Goal: Task Accomplishment & Management: Use online tool/utility

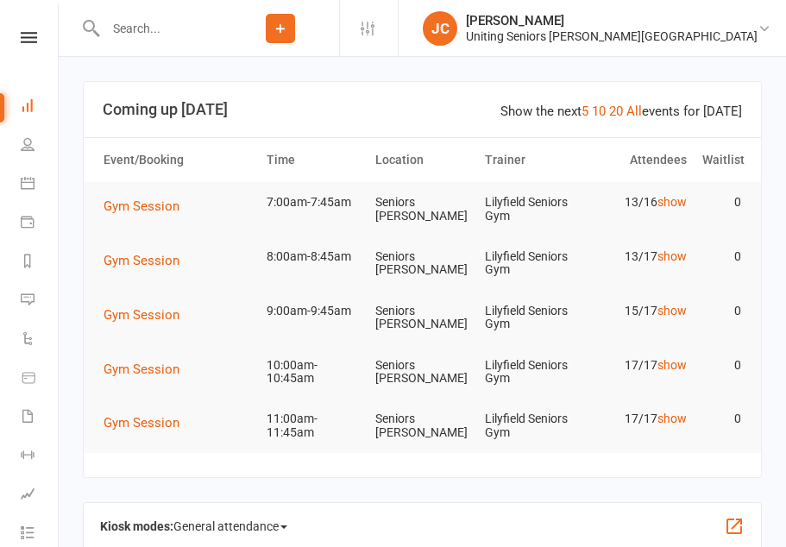
click at [127, 198] on span "Gym Session" at bounding box center [141, 206] width 76 height 16
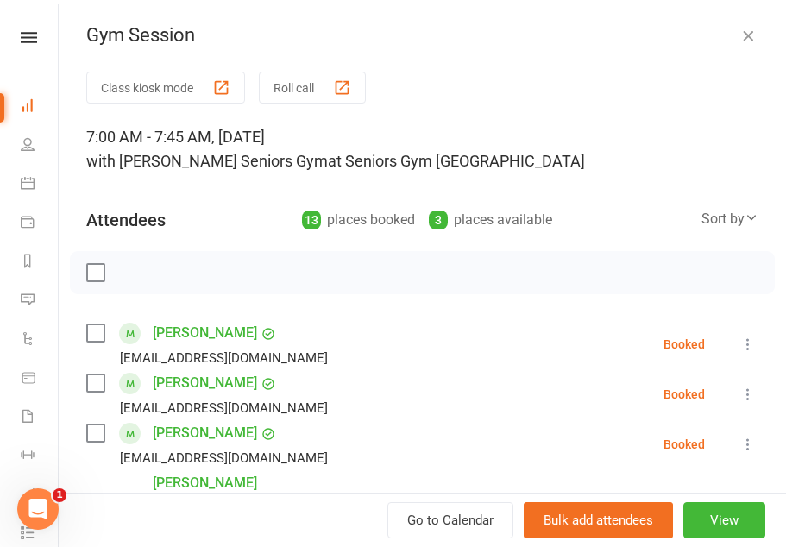
click at [217, 79] on div "button" at bounding box center [221, 87] width 18 height 18
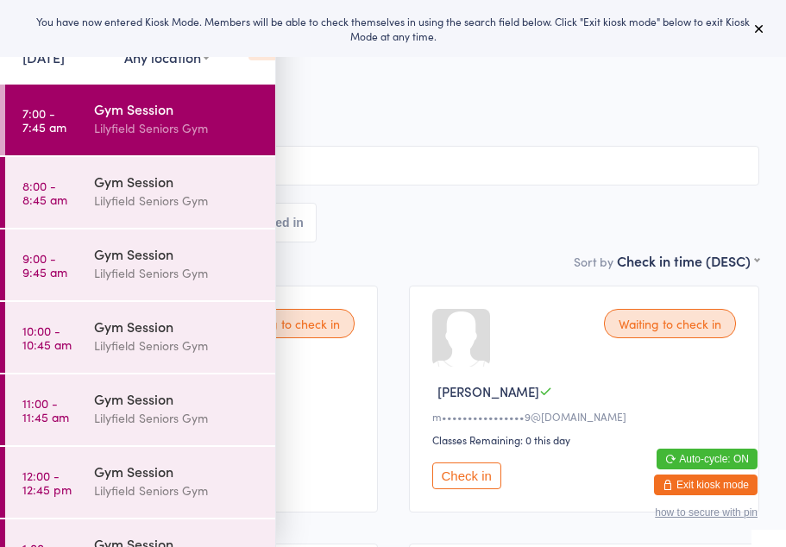
click at [759, 29] on icon at bounding box center [759, 29] width 14 height 14
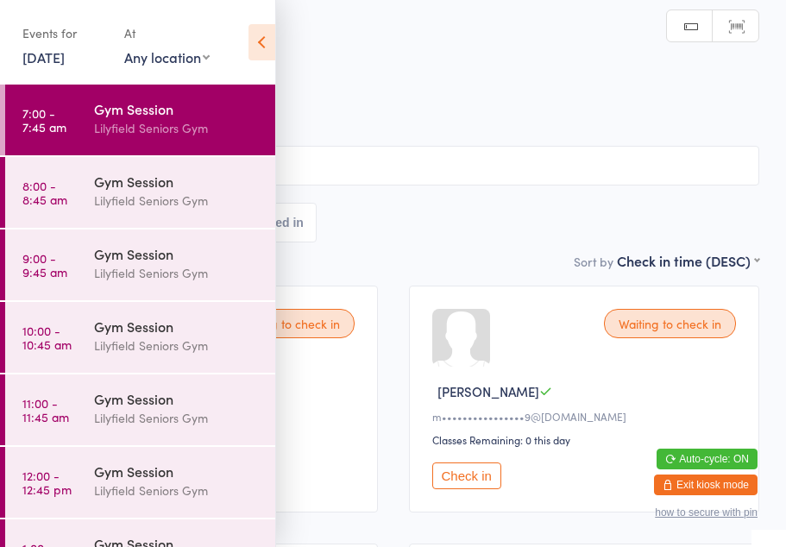
click at [262, 33] on icon at bounding box center [261, 42] width 27 height 36
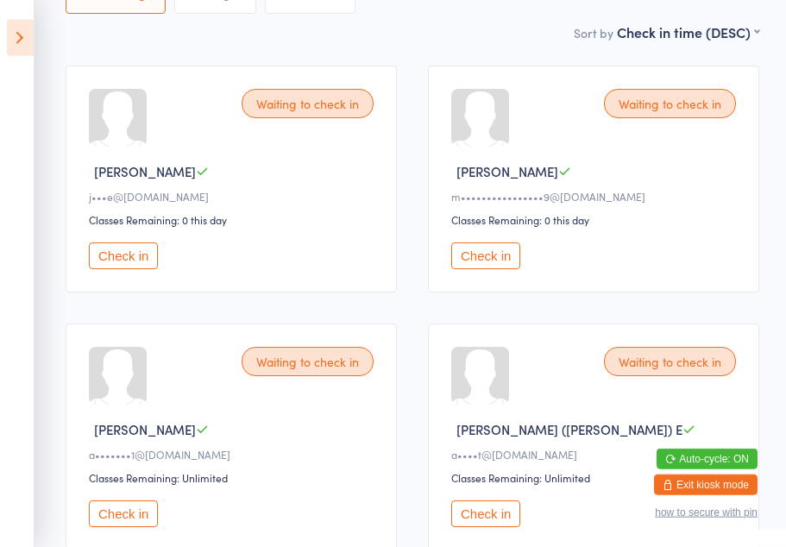
scroll to position [221, 0]
click at [491, 267] on button "Check in" at bounding box center [485, 254] width 69 height 27
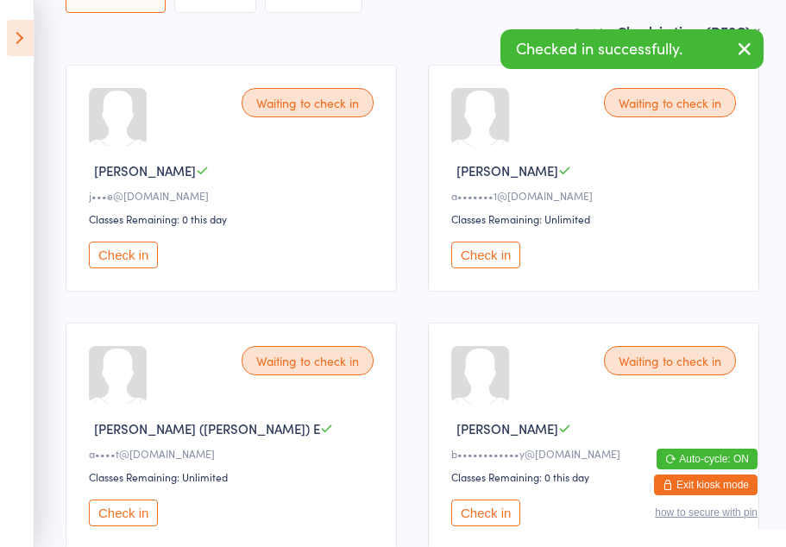
click at [748, 42] on icon "button" at bounding box center [744, 49] width 21 height 22
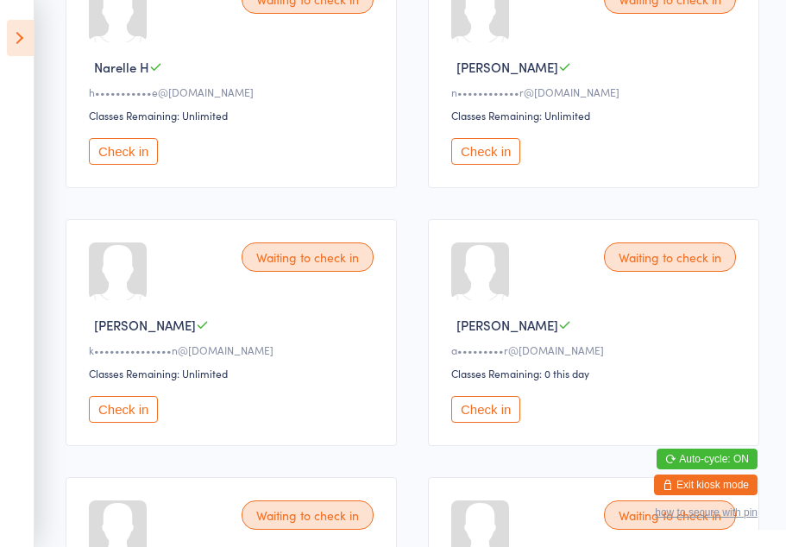
scroll to position [841, 0]
click at [128, 422] on button "Check in" at bounding box center [123, 408] width 69 height 27
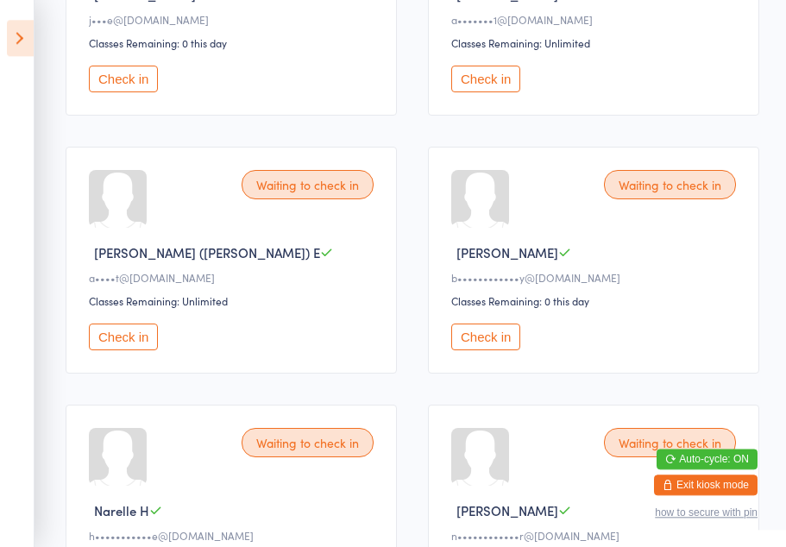
scroll to position [397, 0]
click at [497, 350] on button "Check in" at bounding box center [485, 336] width 69 height 27
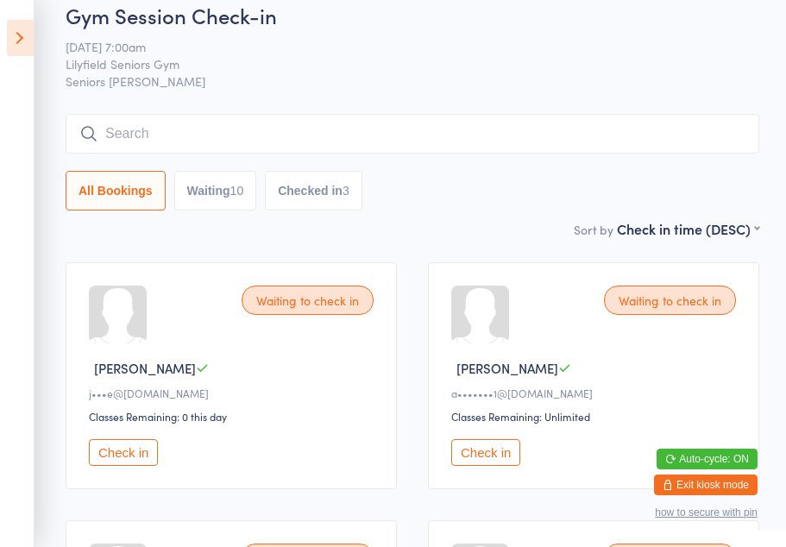
scroll to position [0, 0]
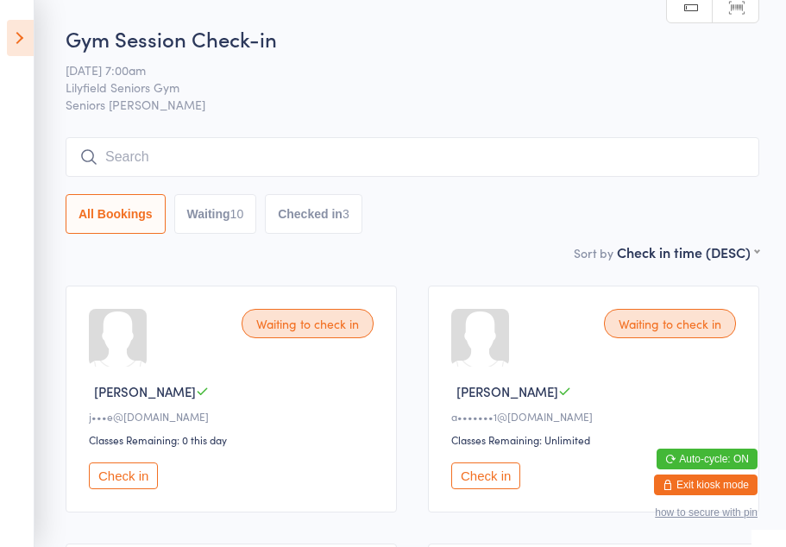
click at [490, 480] on button "Check in" at bounding box center [485, 475] width 69 height 27
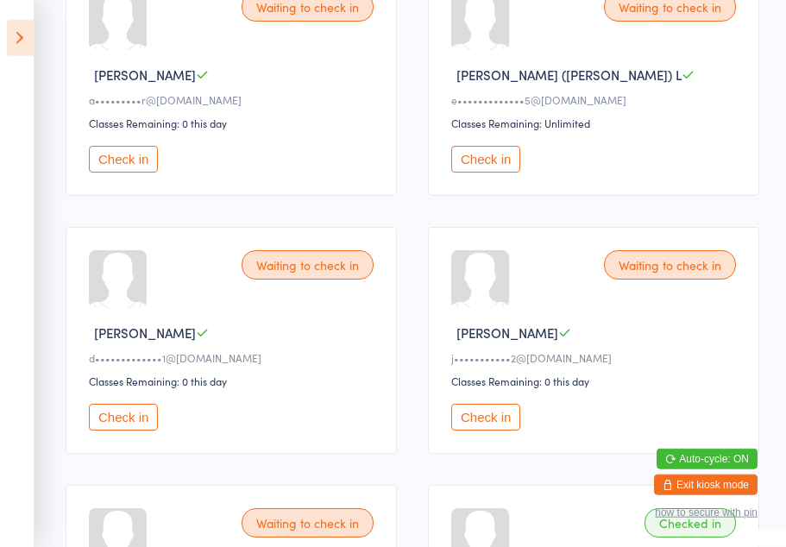
scroll to position [832, 0]
click at [480, 430] on button "Check in" at bounding box center [485, 417] width 69 height 27
click at [134, 430] on button "Check in" at bounding box center [123, 417] width 69 height 27
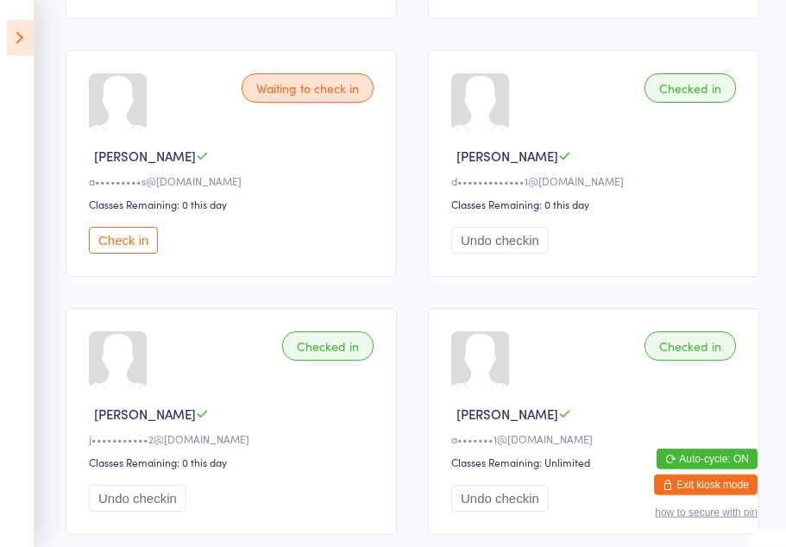
scroll to position [1013, 0]
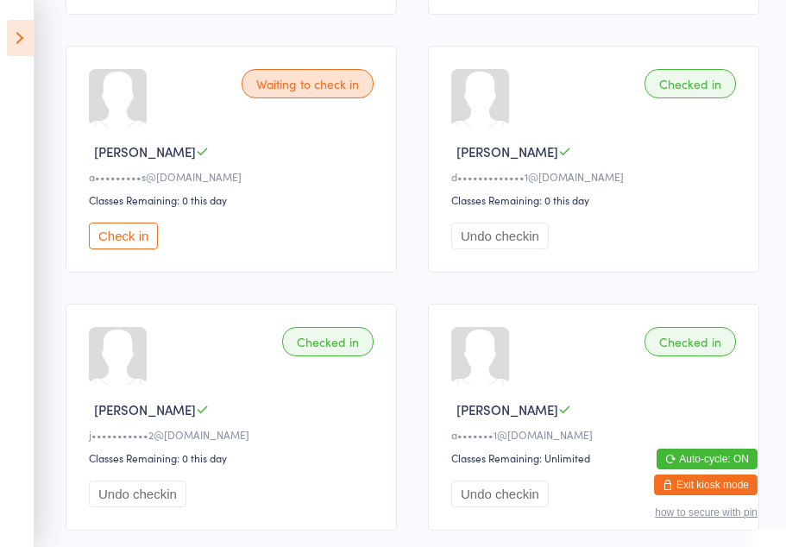
click at [135, 249] on button "Check in" at bounding box center [123, 235] width 69 height 27
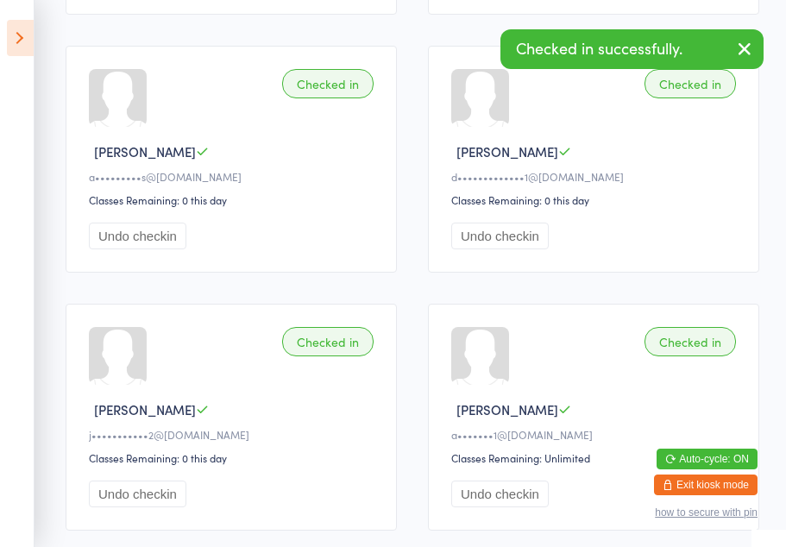
click at [744, 46] on icon "button" at bounding box center [744, 49] width 21 height 22
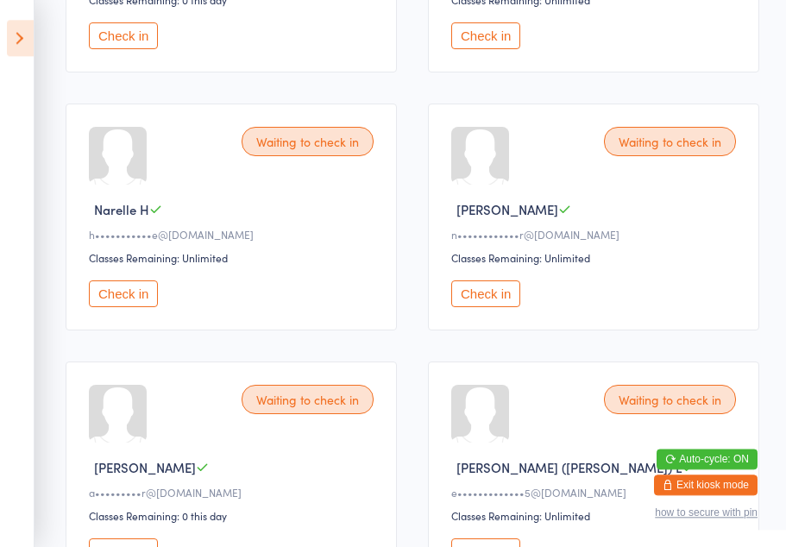
scroll to position [440, 0]
click at [128, 307] on button "Check in" at bounding box center [123, 293] width 69 height 27
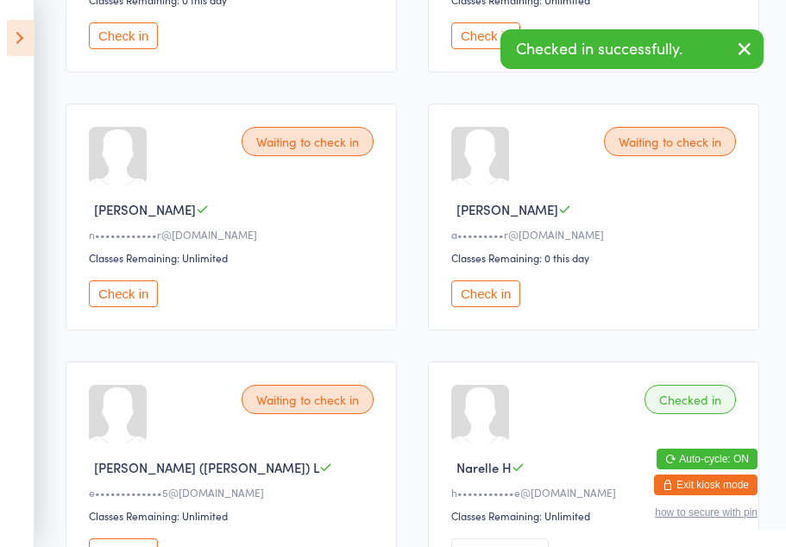
click at [128, 307] on button "Check in" at bounding box center [123, 293] width 69 height 27
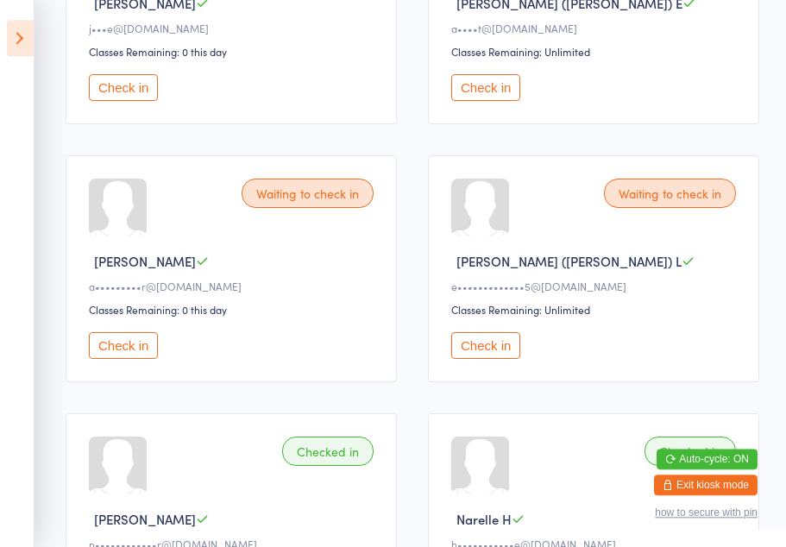
scroll to position [387, 0]
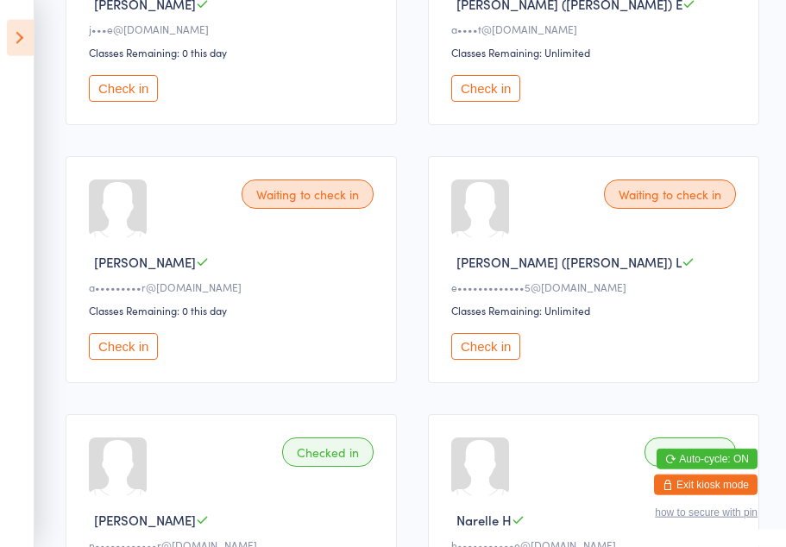
click at [487, 349] on button "Check in" at bounding box center [485, 346] width 69 height 27
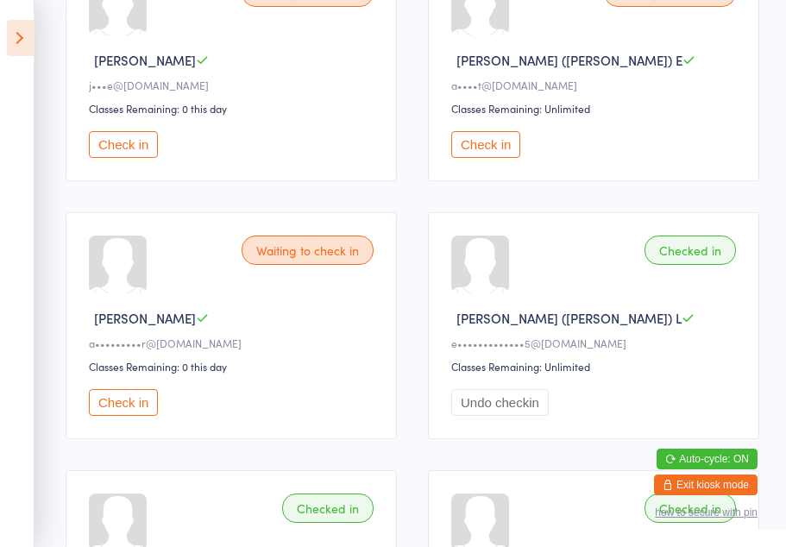
scroll to position [228, 0]
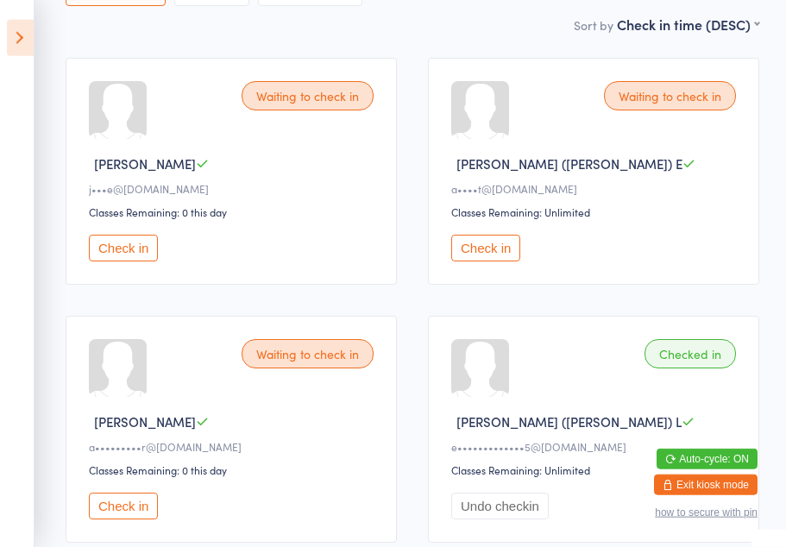
click at [135, 260] on button "Check in" at bounding box center [123, 248] width 69 height 27
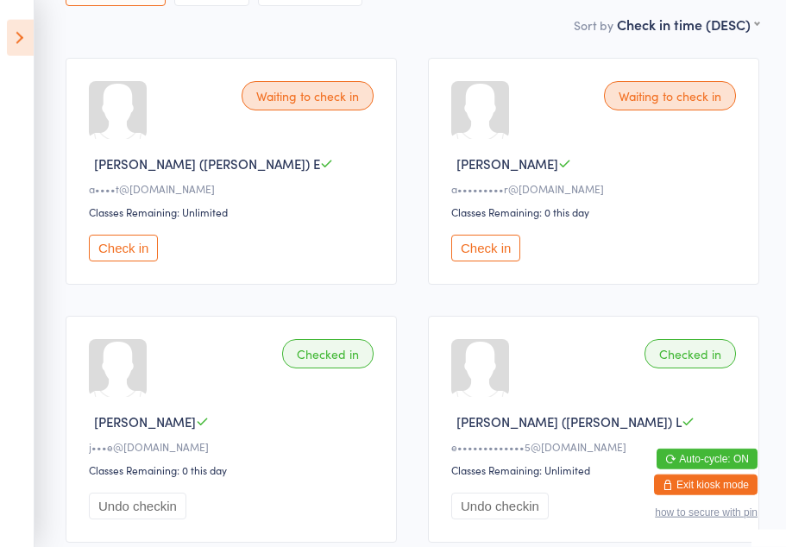
click at [22, 41] on icon at bounding box center [20, 38] width 27 height 36
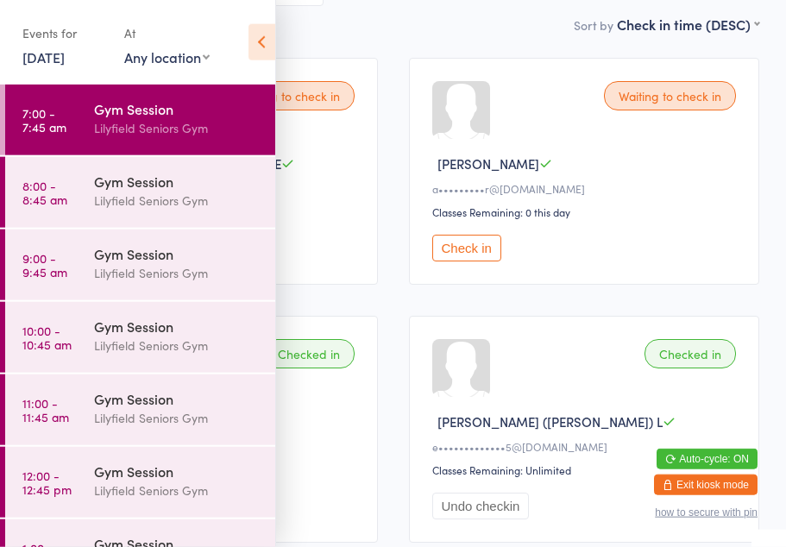
click at [65, 185] on time "8:00 - 8:45 am" at bounding box center [44, 193] width 45 height 28
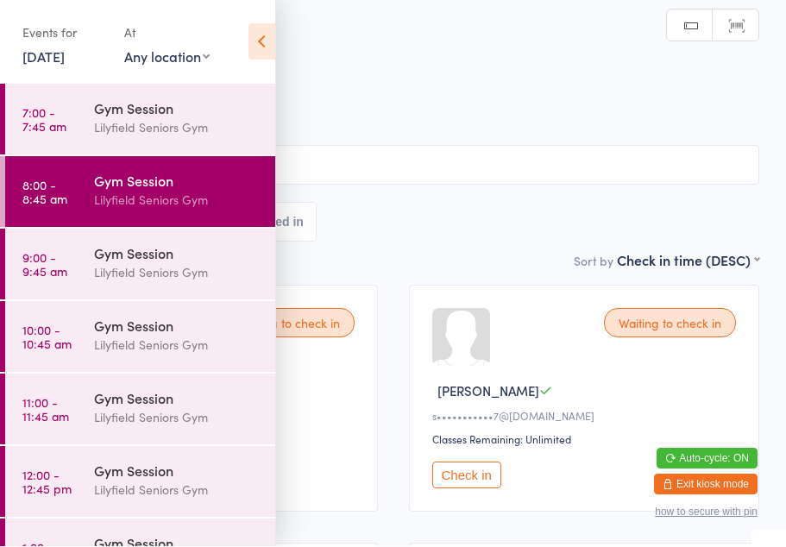
click at [269, 31] on icon at bounding box center [261, 42] width 27 height 36
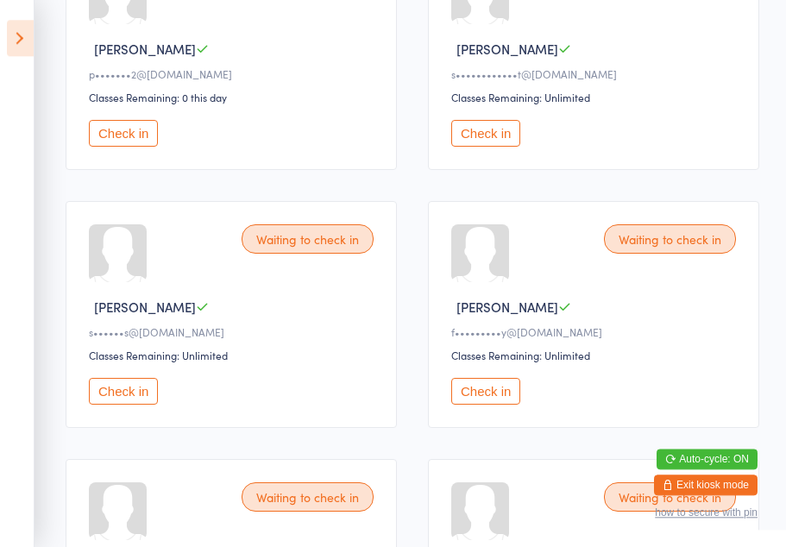
scroll to position [600, 0]
click at [494, 141] on button "Check in" at bounding box center [485, 133] width 69 height 27
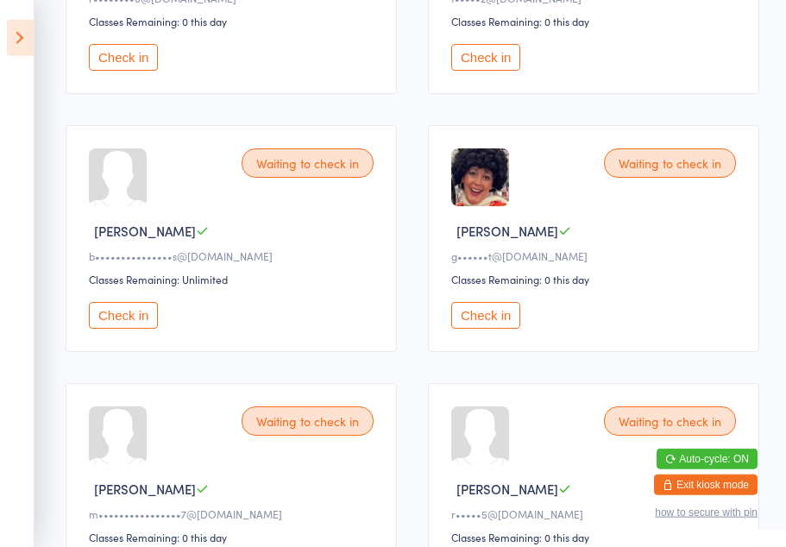
scroll to position [1193, 0]
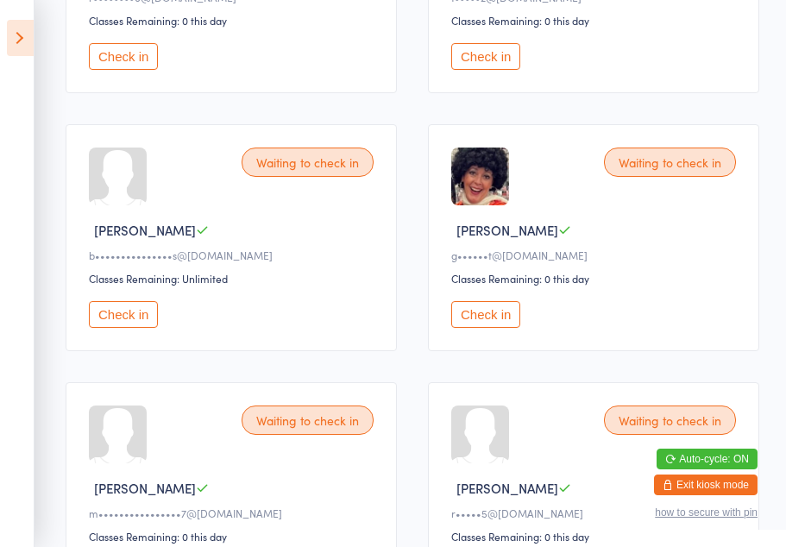
click at [126, 328] on button "Check in" at bounding box center [123, 314] width 69 height 27
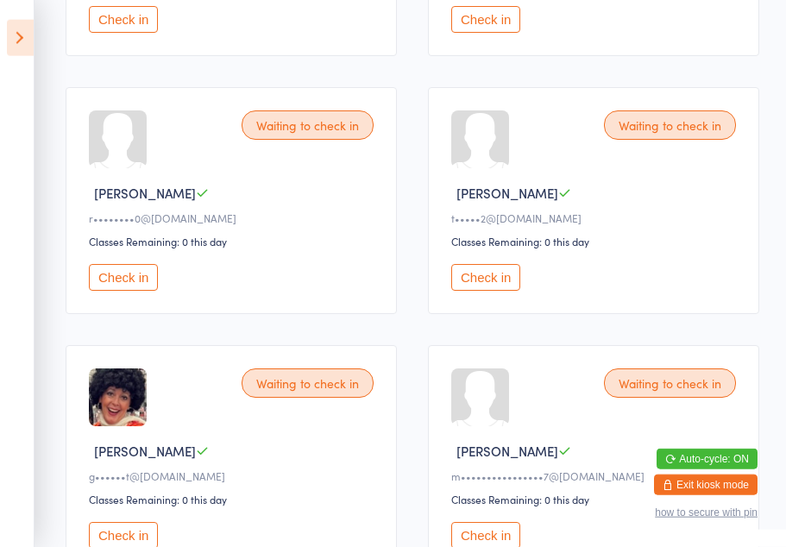
scroll to position [971, 0]
click at [128, 291] on button "Check in" at bounding box center [123, 278] width 69 height 27
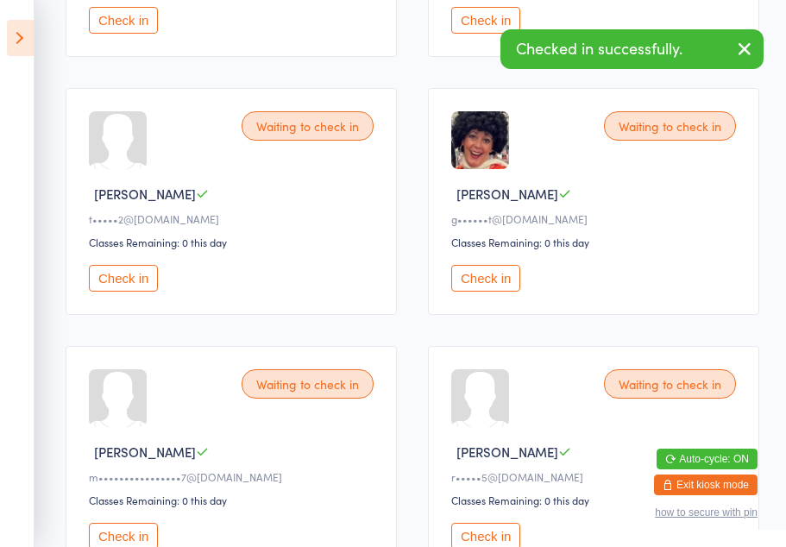
click at [145, 291] on button "Check in" at bounding box center [123, 278] width 69 height 27
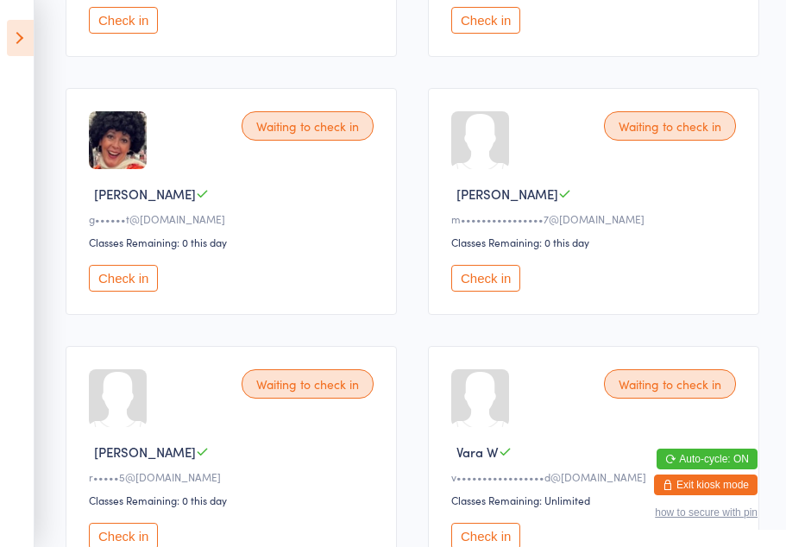
click at [473, 291] on button "Check in" at bounding box center [485, 278] width 69 height 27
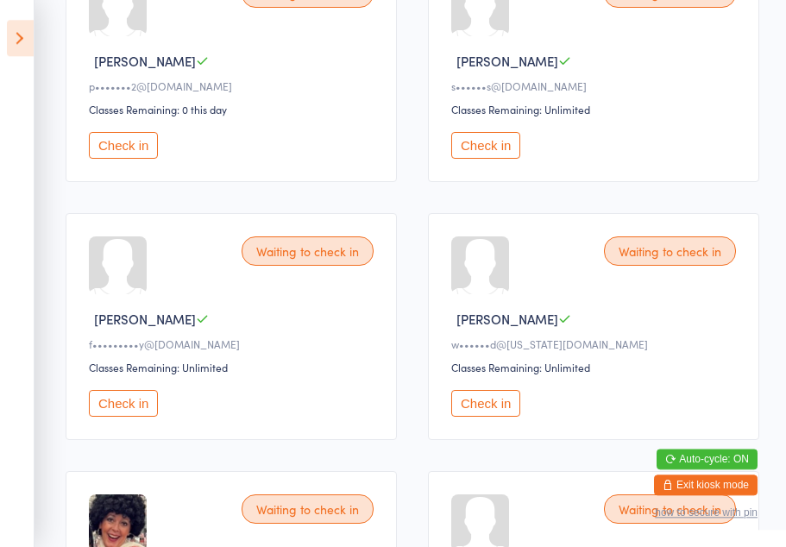
scroll to position [587, 0]
click at [480, 417] on button "Check in" at bounding box center [485, 404] width 69 height 27
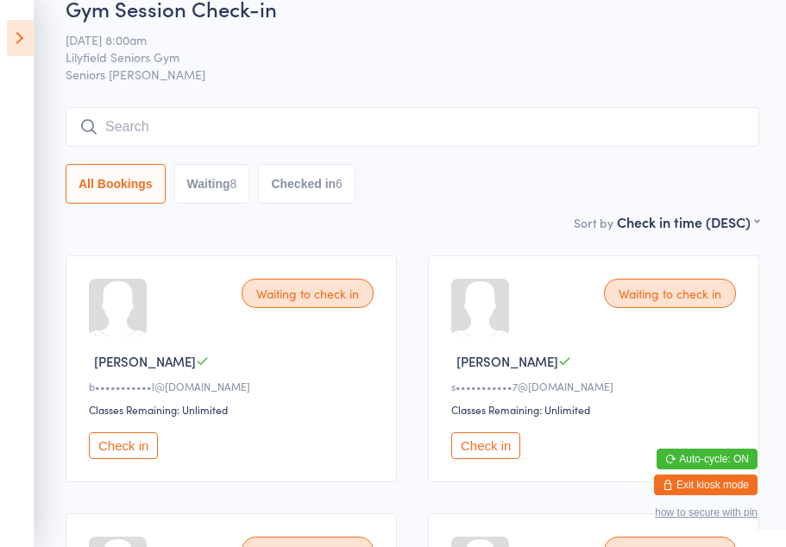
scroll to position [0, 0]
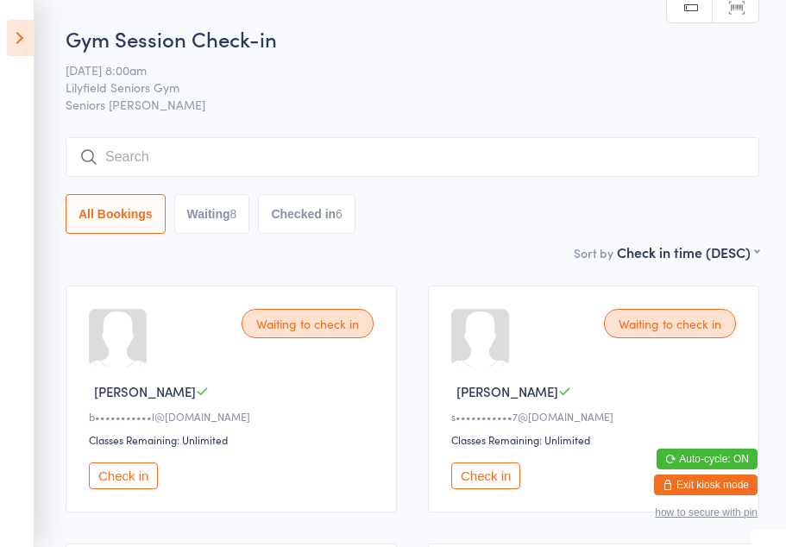
click at [491, 482] on button "Check in" at bounding box center [485, 475] width 69 height 27
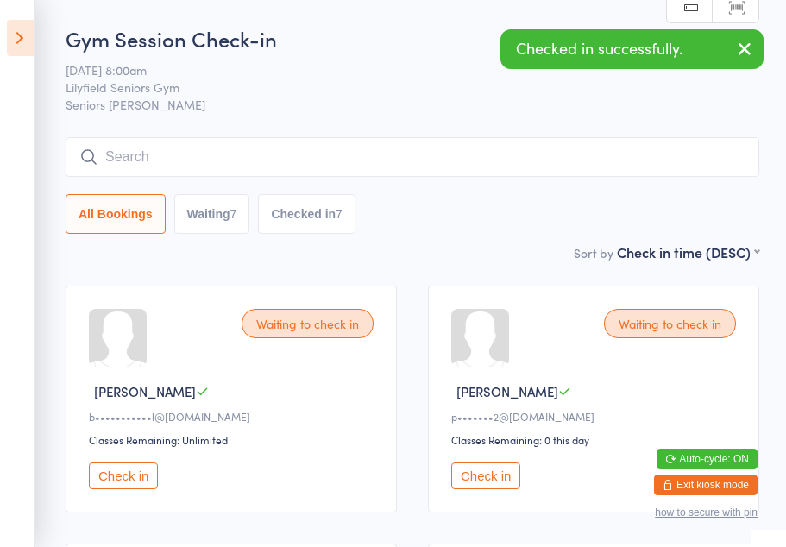
click at [124, 483] on button "Check in" at bounding box center [123, 475] width 69 height 27
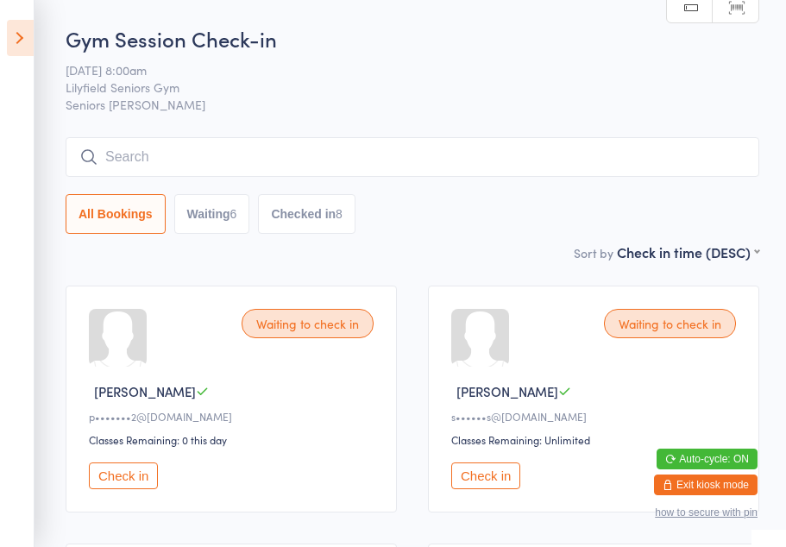
click at [489, 489] on button "Check in" at bounding box center [485, 475] width 69 height 27
click at [492, 489] on button "Check in" at bounding box center [485, 475] width 69 height 27
click at [126, 481] on button "Check in" at bounding box center [123, 475] width 69 height 27
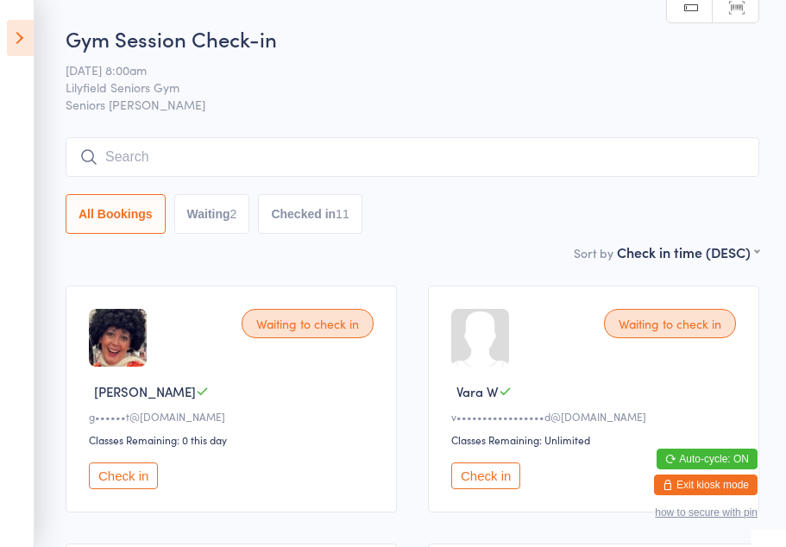
click at [135, 489] on button "Check in" at bounding box center [123, 475] width 69 height 27
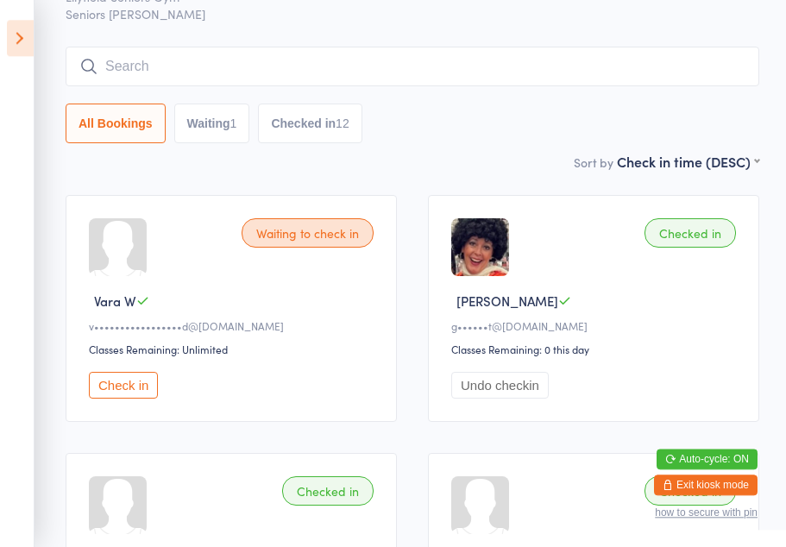
click at [148, 398] on button "Check in" at bounding box center [123, 385] width 69 height 27
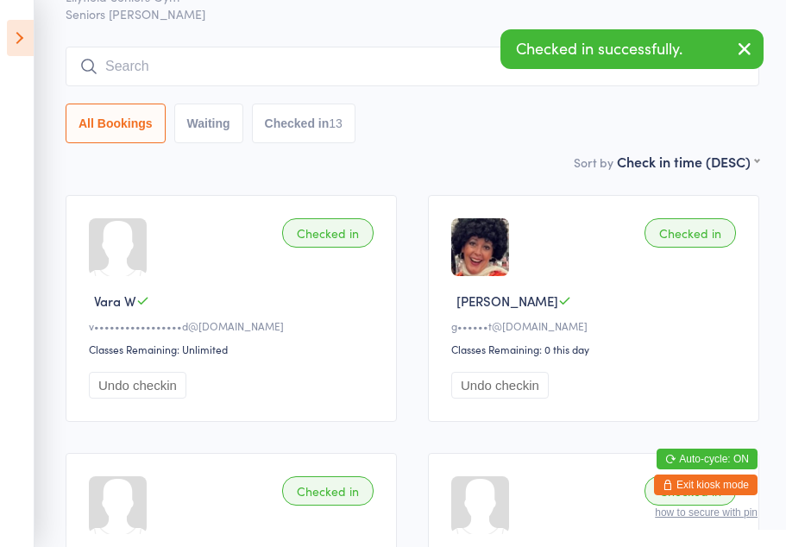
click at [17, 30] on icon at bounding box center [20, 38] width 27 height 36
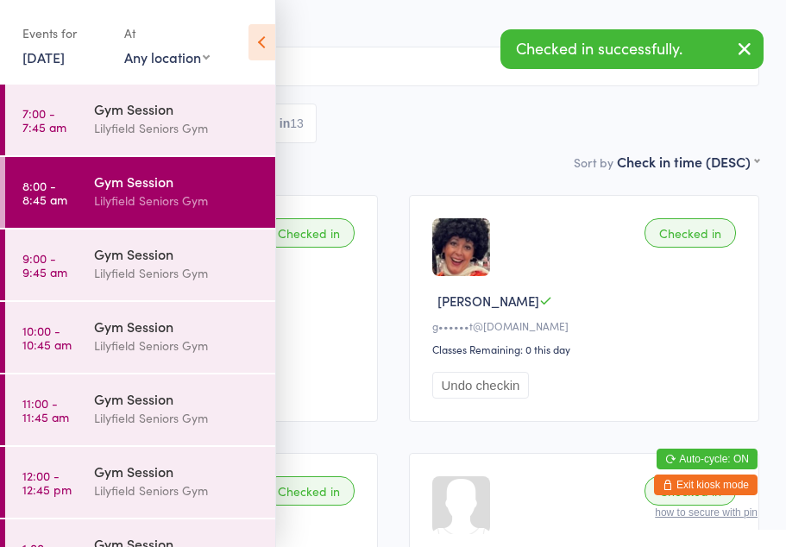
click at [261, 48] on icon at bounding box center [261, 42] width 27 height 36
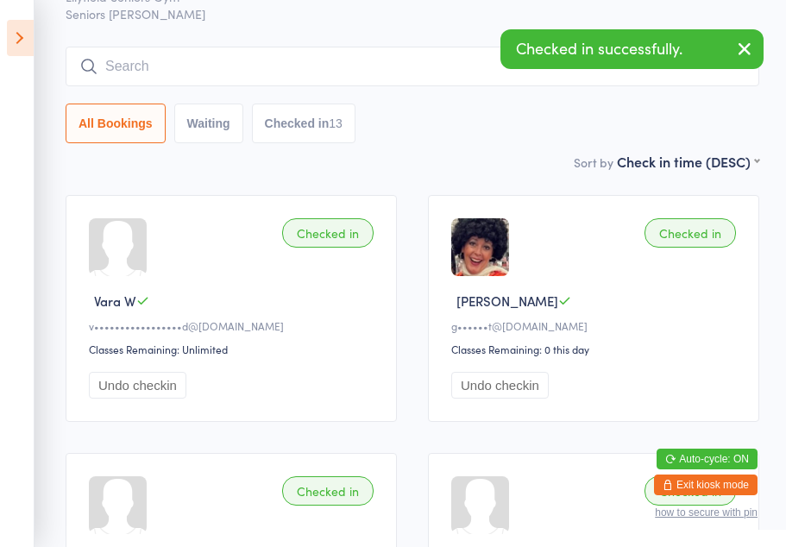
click at [13, 43] on icon at bounding box center [20, 38] width 27 height 36
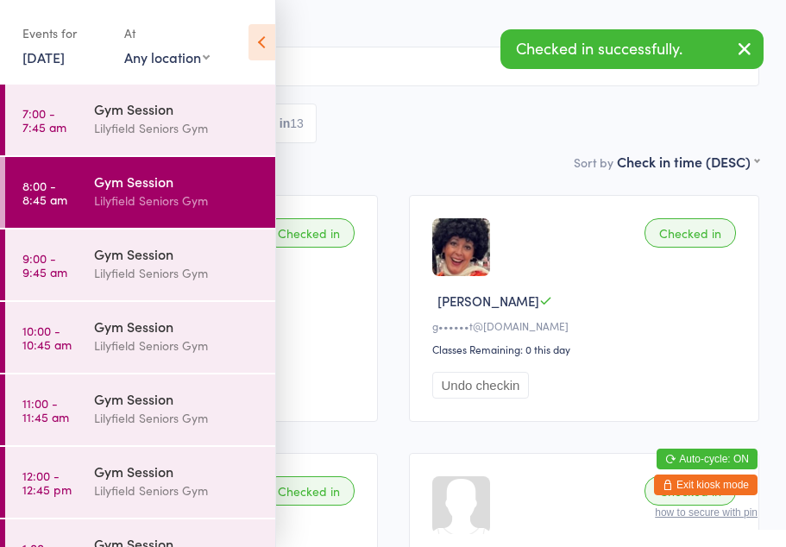
click at [166, 117] on div "Gym Session" at bounding box center [177, 108] width 166 height 19
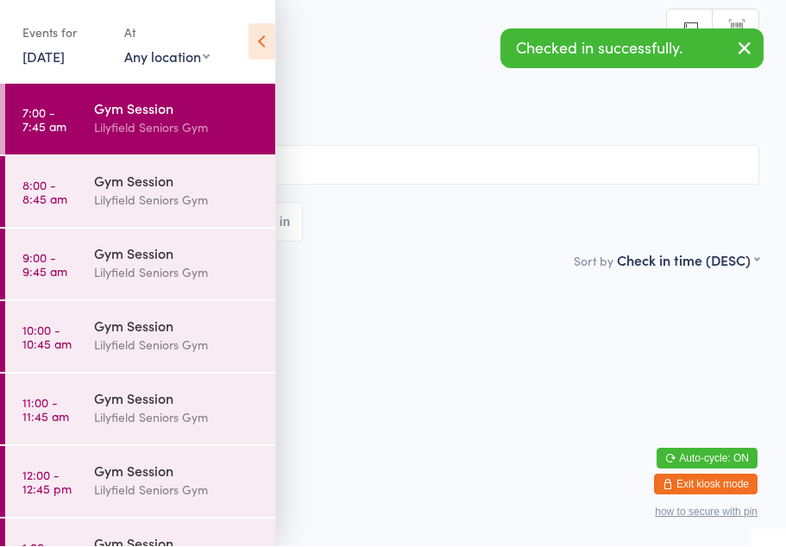
click at [265, 24] on icon at bounding box center [261, 42] width 27 height 36
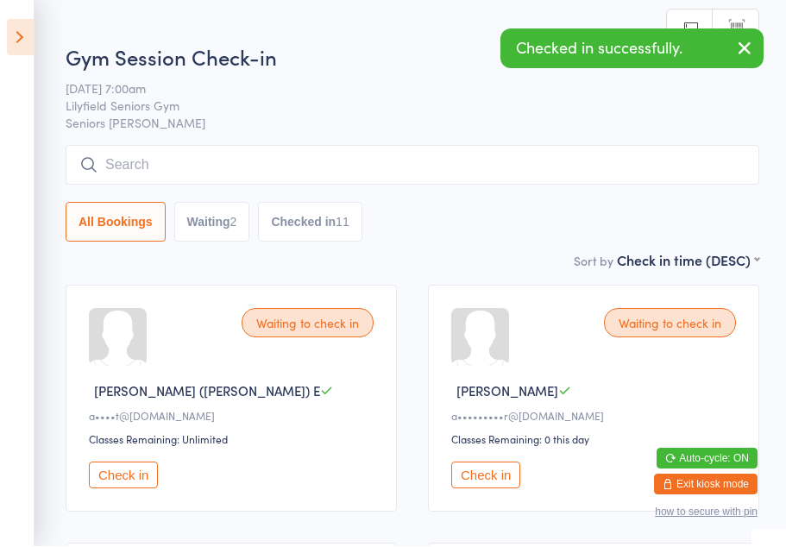
click at [212, 241] on button "Waiting 2" at bounding box center [212, 223] width 76 height 40
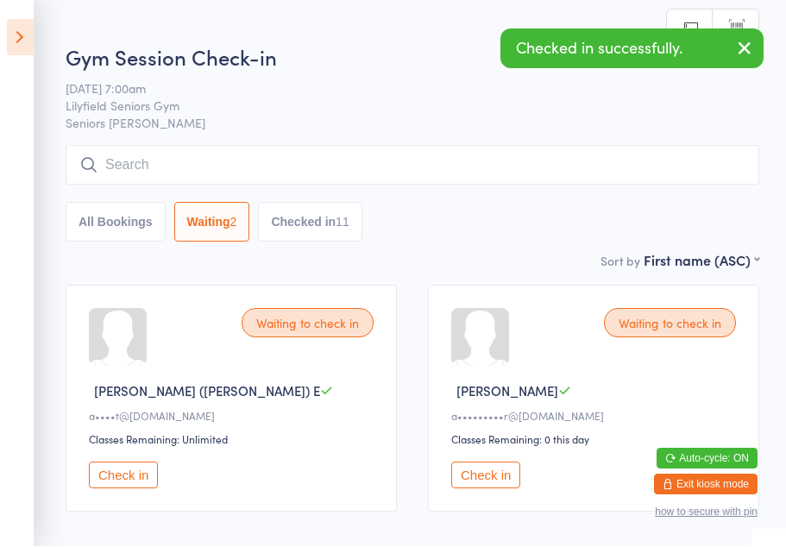
select select "0"
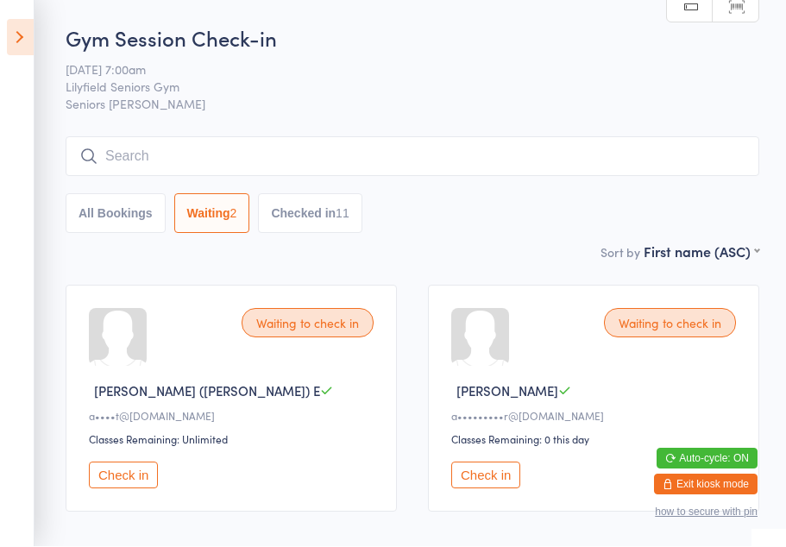
click at [104, 485] on button "Check in" at bounding box center [123, 475] width 69 height 27
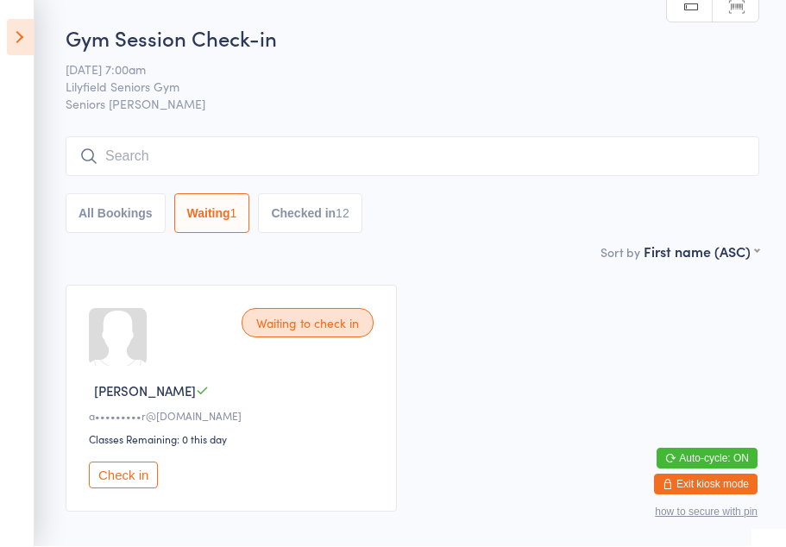
click at [20, 41] on icon at bounding box center [20, 38] width 27 height 36
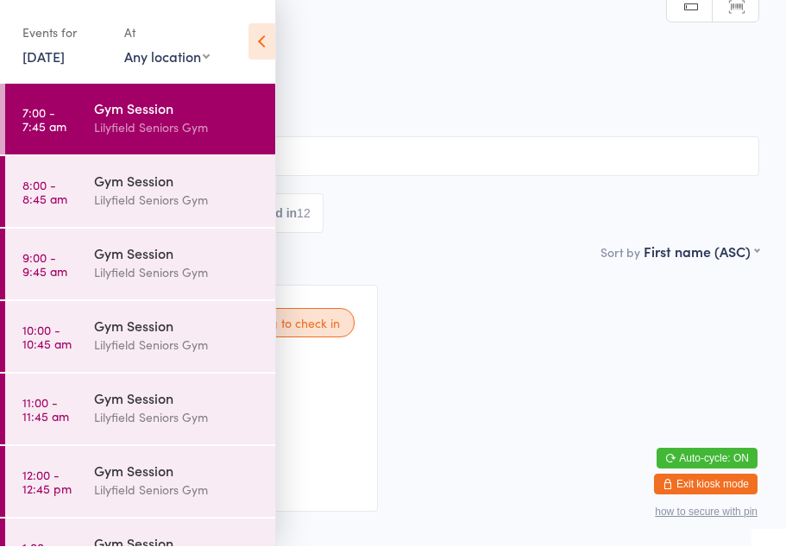
click at [120, 286] on div "Gym Session Lilyfield Seniors Gym" at bounding box center [184, 263] width 181 height 68
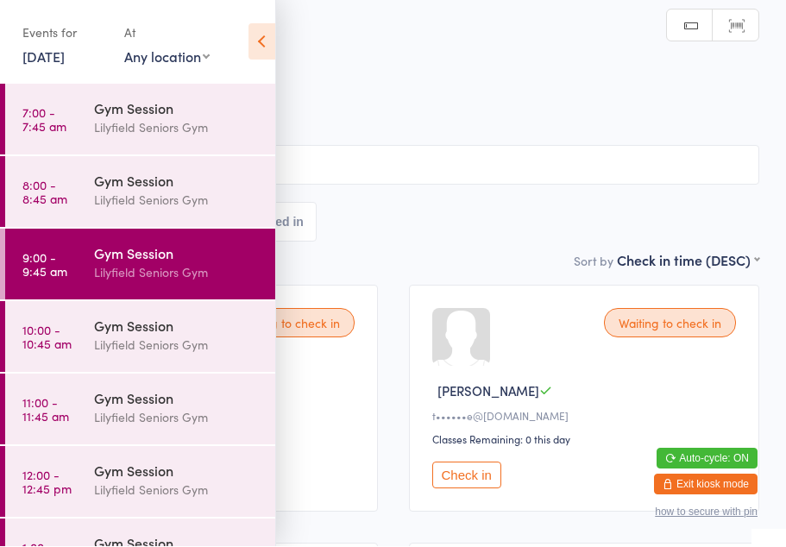
click at [267, 50] on icon at bounding box center [261, 42] width 27 height 36
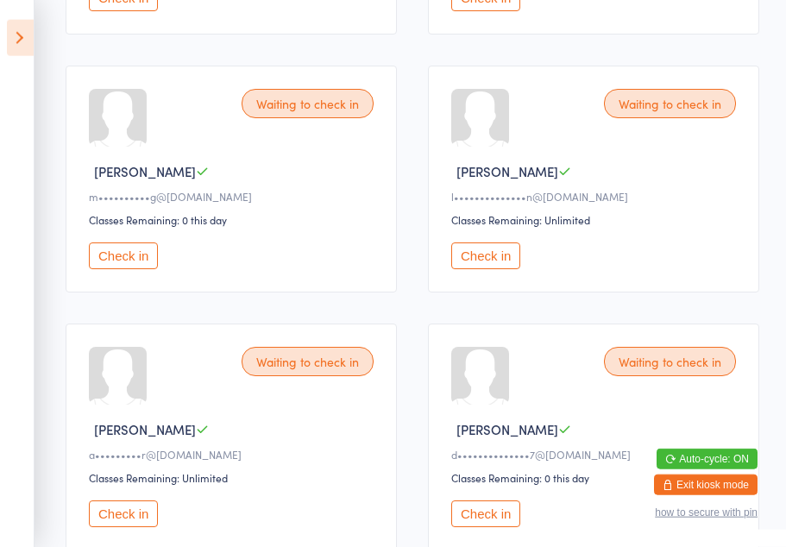
scroll to position [994, 0]
click at [118, 268] on button "Check in" at bounding box center [123, 254] width 69 height 27
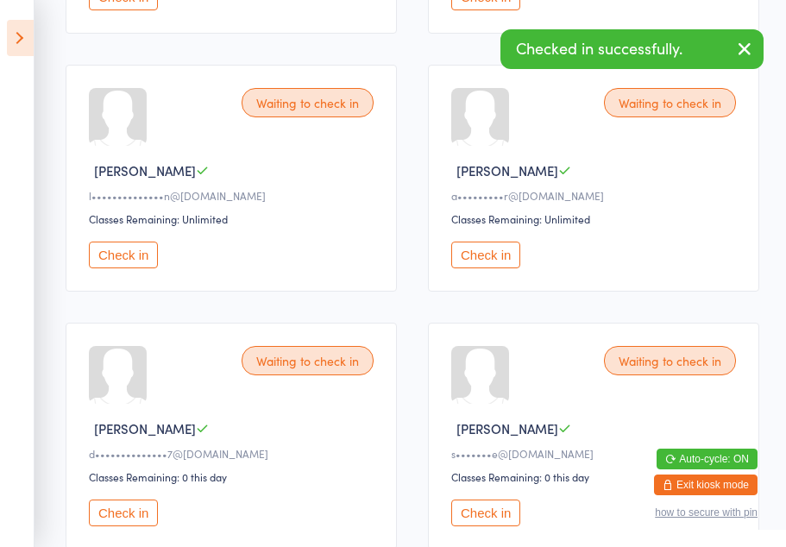
click at [121, 268] on button "Check in" at bounding box center [123, 254] width 69 height 27
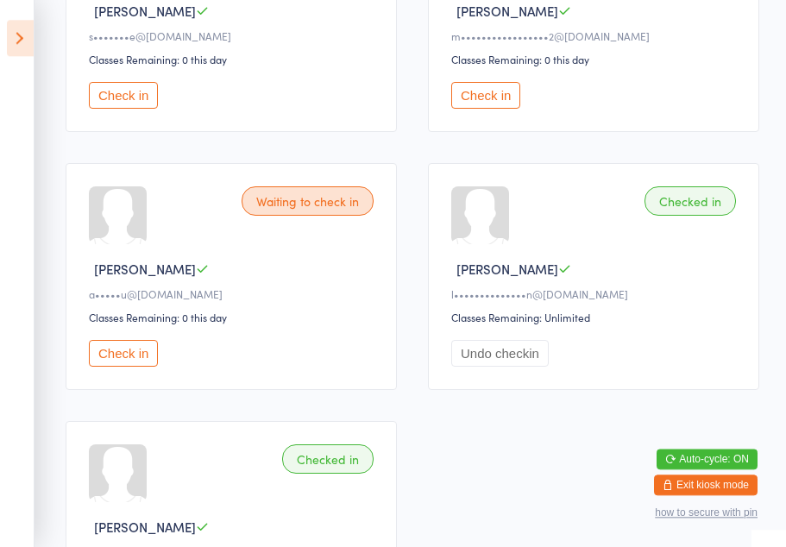
scroll to position [1412, 0]
click at [124, 367] on button "Check in" at bounding box center [123, 353] width 69 height 27
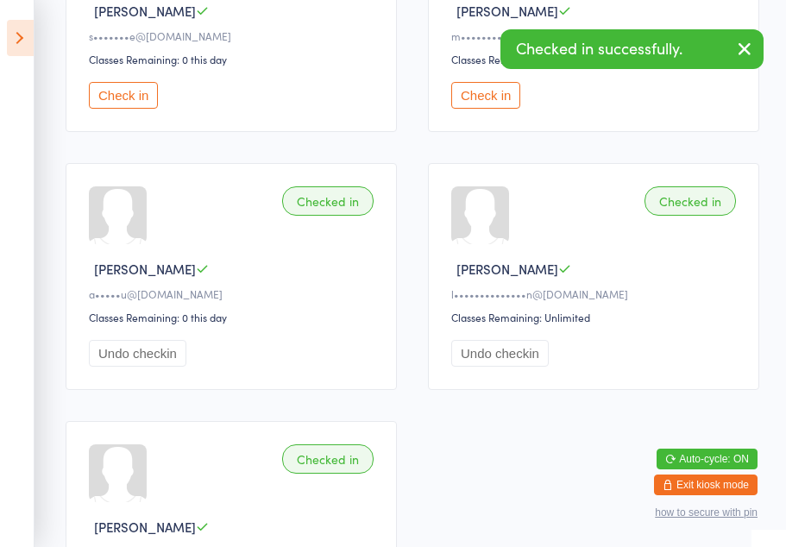
click at [294, 324] on div "Classes Remaining: 0 this day" at bounding box center [234, 317] width 290 height 15
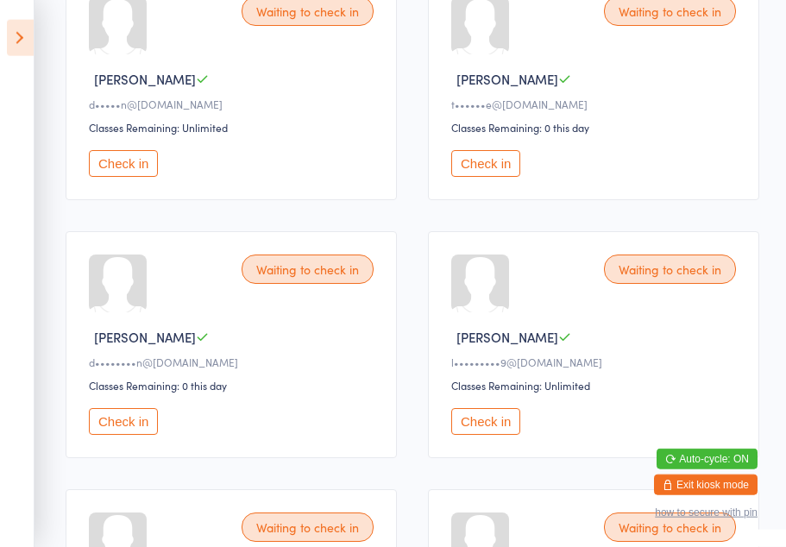
scroll to position [313, 0]
click at [141, 174] on button "Check in" at bounding box center [123, 162] width 69 height 27
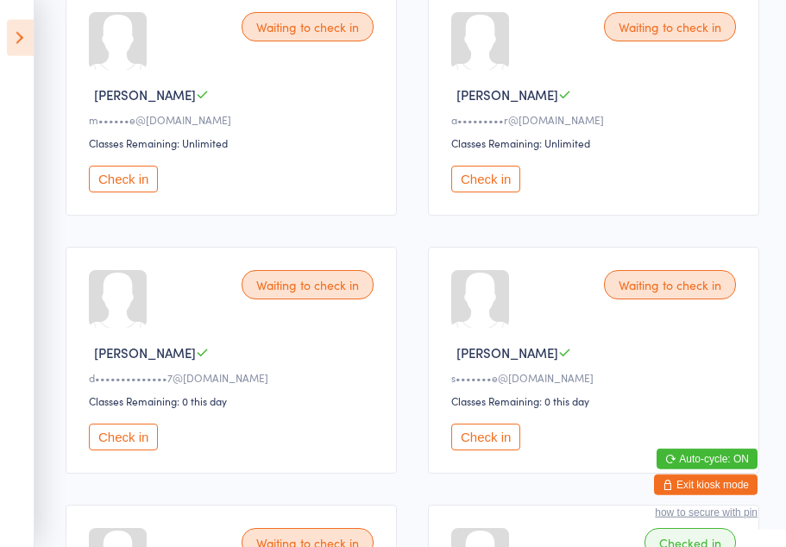
scroll to position [813, 0]
click at [130, 191] on button "Check in" at bounding box center [123, 178] width 69 height 27
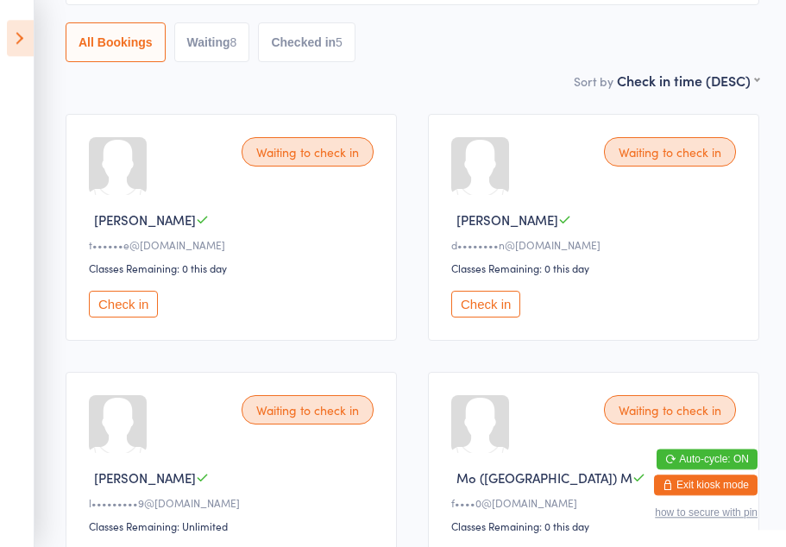
scroll to position [171, 0]
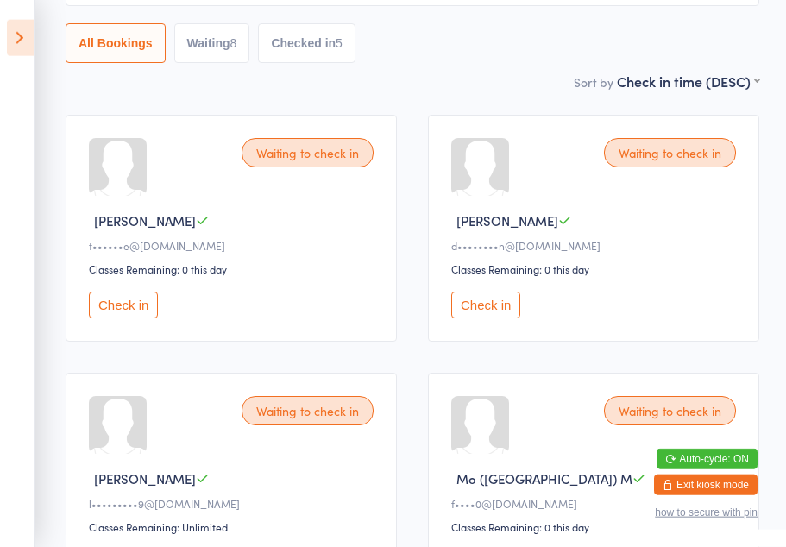
click at [486, 315] on button "Check in" at bounding box center [485, 304] width 69 height 27
click at [135, 316] on button "Check in" at bounding box center [123, 304] width 69 height 27
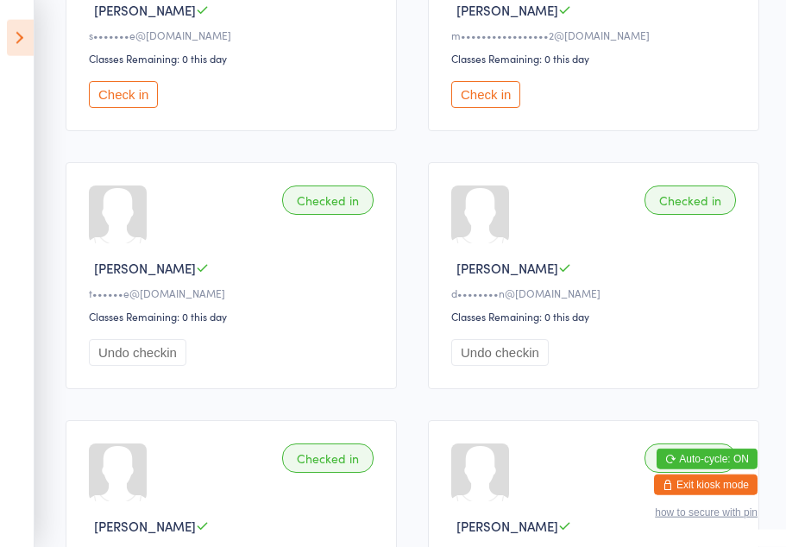
scroll to position [898, 0]
click at [498, 365] on button "Undo checkin" at bounding box center [499, 351] width 97 height 27
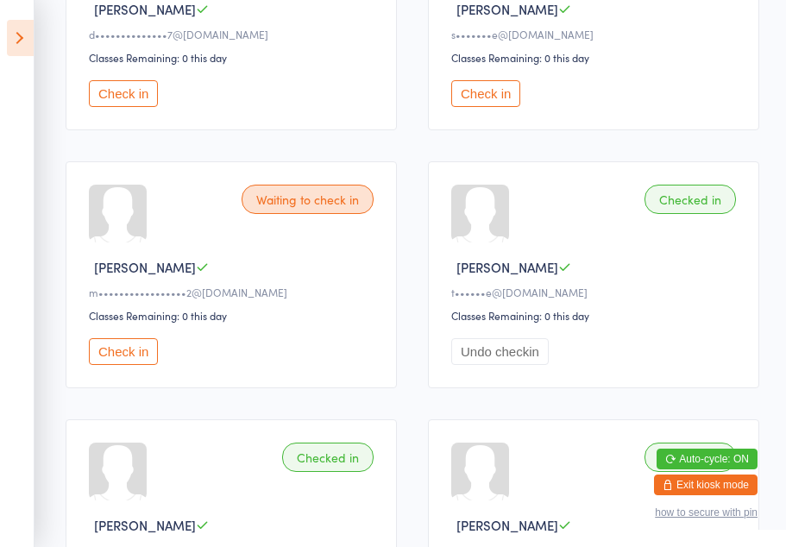
click at [544, 365] on button "Undo checkin" at bounding box center [499, 351] width 97 height 27
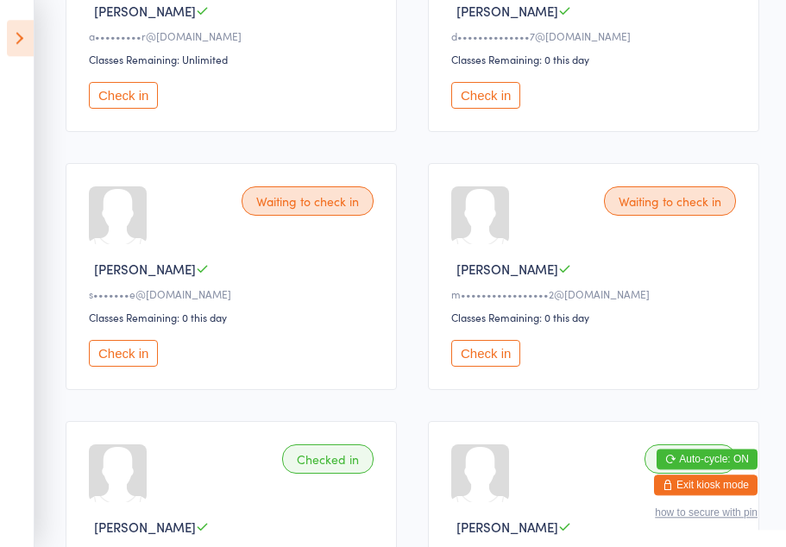
scroll to position [896, 0]
click at [487, 367] on button "Check in" at bounding box center [485, 353] width 69 height 27
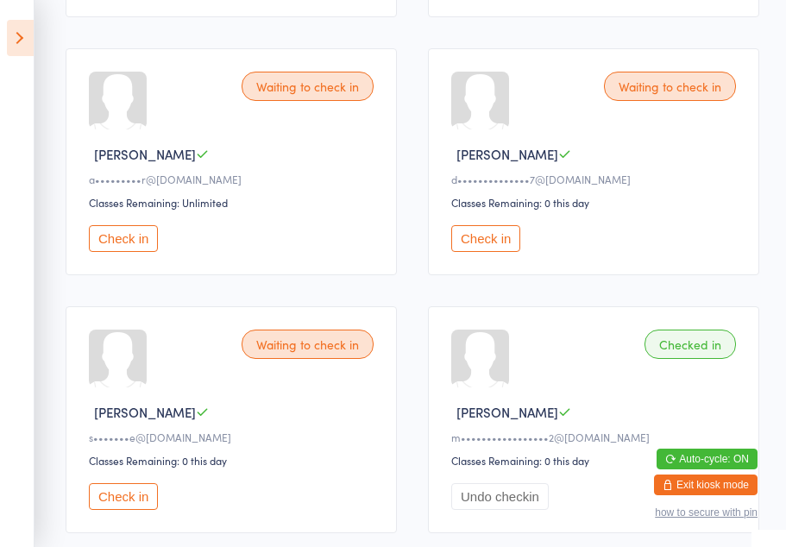
scroll to position [720, 0]
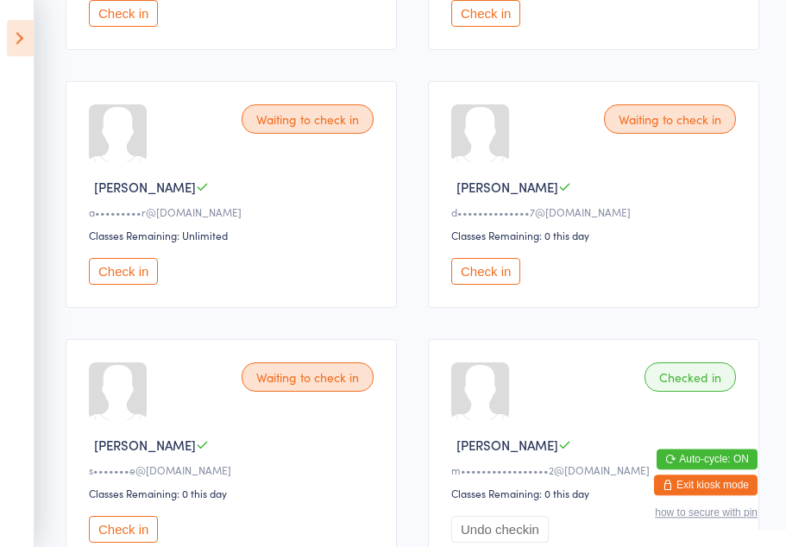
click at [483, 277] on button "Check in" at bounding box center [485, 271] width 69 height 27
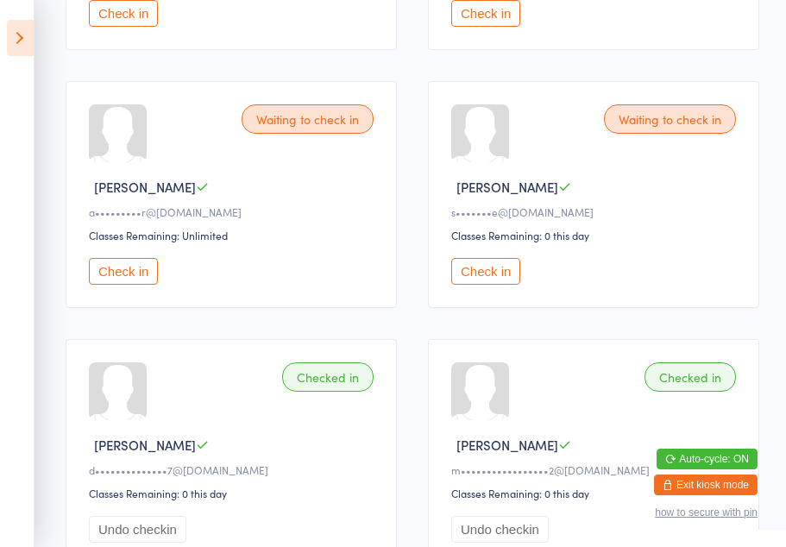
click at [131, 283] on button "Check in" at bounding box center [123, 271] width 69 height 27
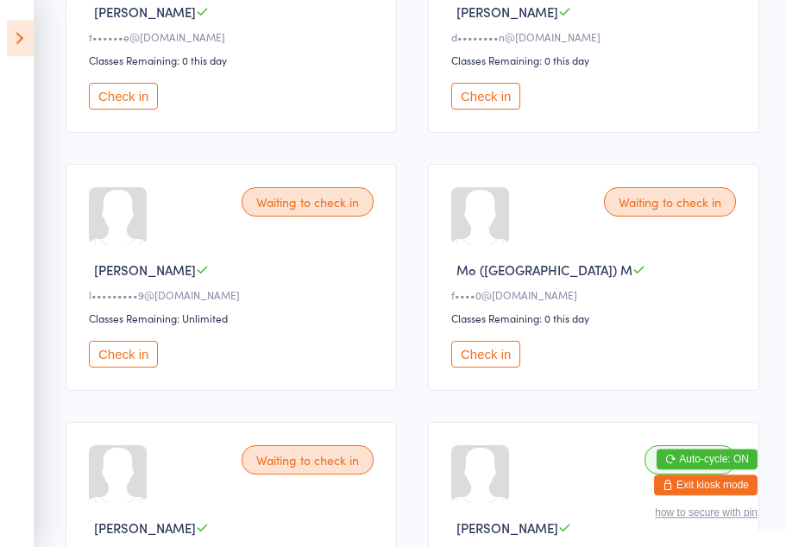
scroll to position [379, 0]
click at [498, 368] on button "Check in" at bounding box center [485, 355] width 69 height 27
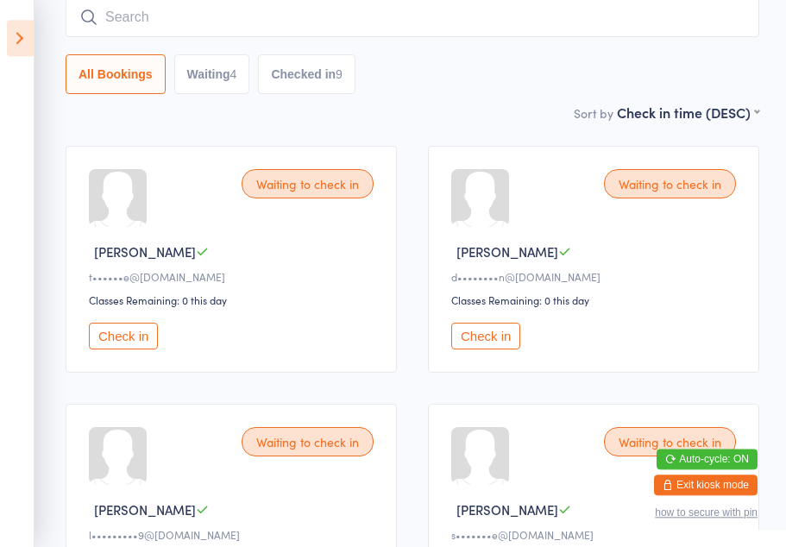
scroll to position [139, 0]
click at [16, 38] on icon at bounding box center [20, 38] width 27 height 36
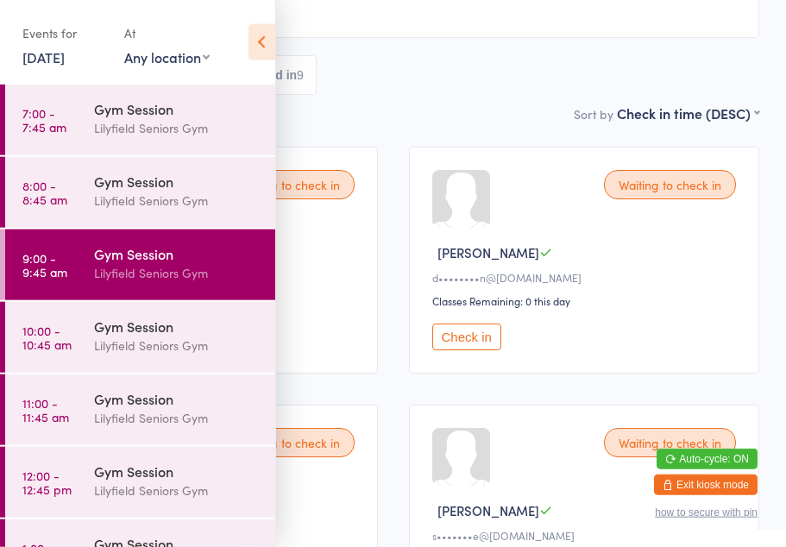
click at [120, 334] on div "Gym Session" at bounding box center [177, 325] width 166 height 19
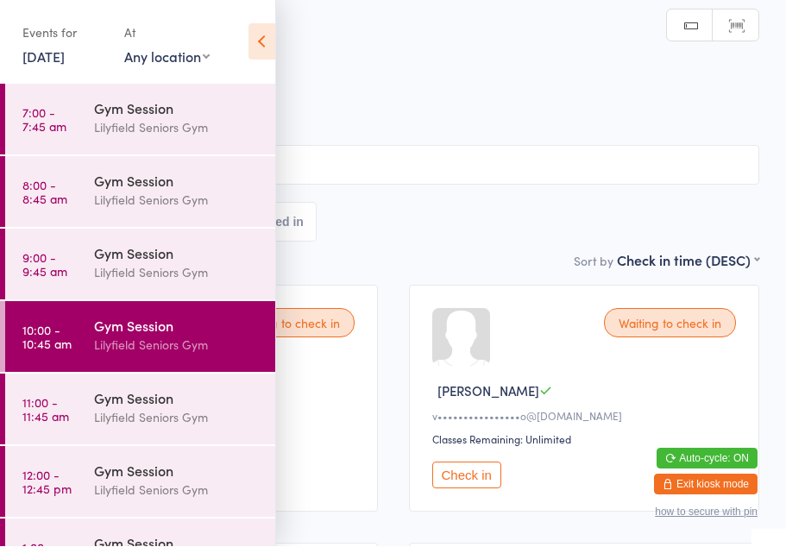
click at [262, 43] on icon at bounding box center [261, 42] width 27 height 36
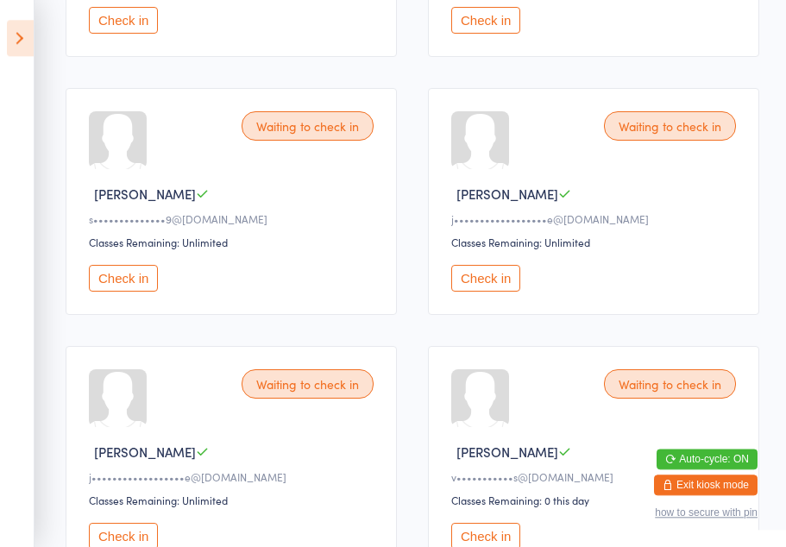
scroll to position [971, 0]
click at [491, 291] on button "Check in" at bounding box center [485, 278] width 69 height 27
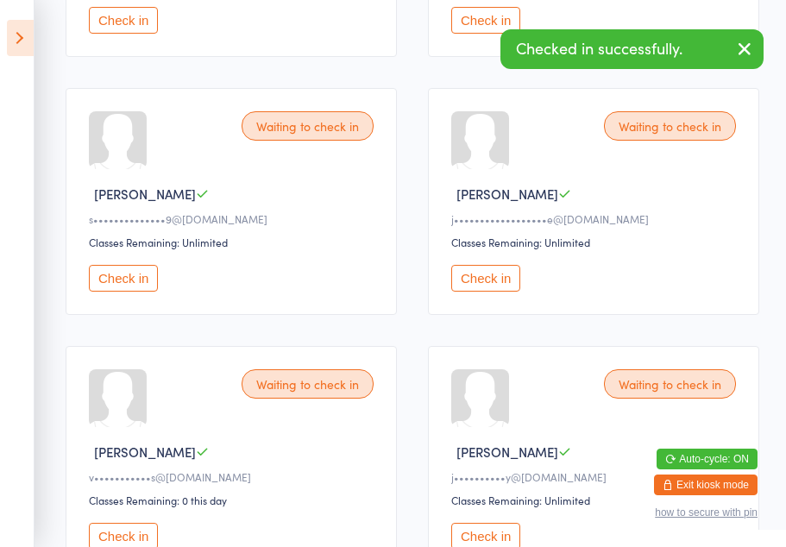
click at [492, 291] on button "Check in" at bounding box center [485, 278] width 69 height 27
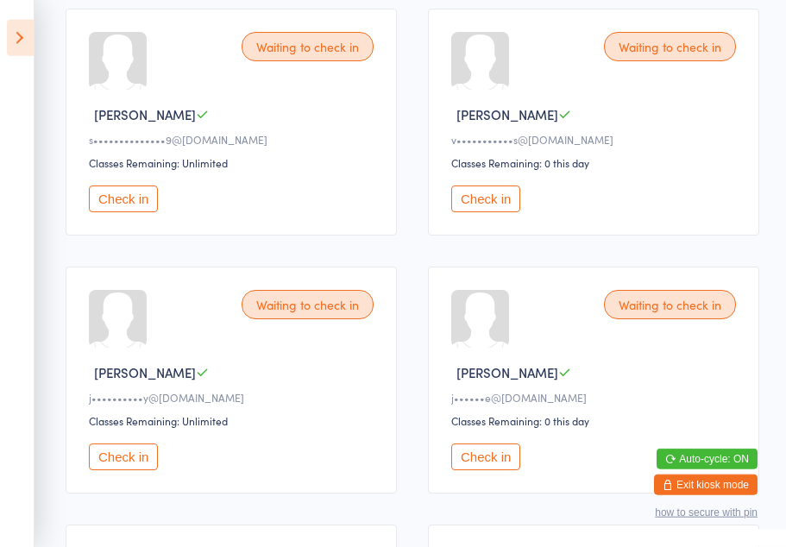
scroll to position [1046, 0]
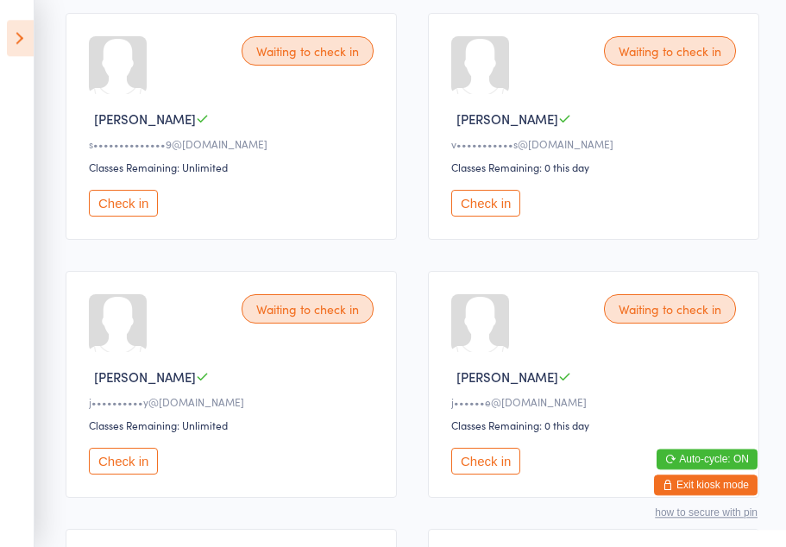
click at [490, 216] on button "Check in" at bounding box center [485, 203] width 69 height 27
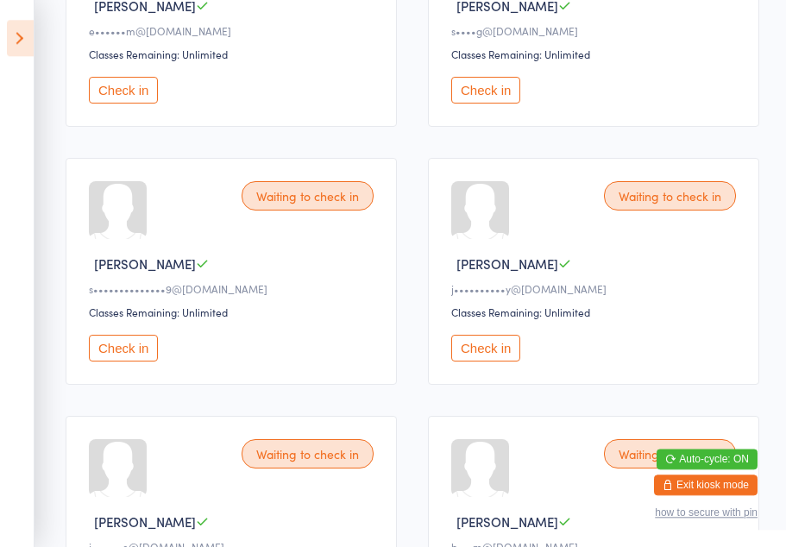
scroll to position [901, 0]
click at [135, 361] on button "Check in" at bounding box center [123, 348] width 69 height 27
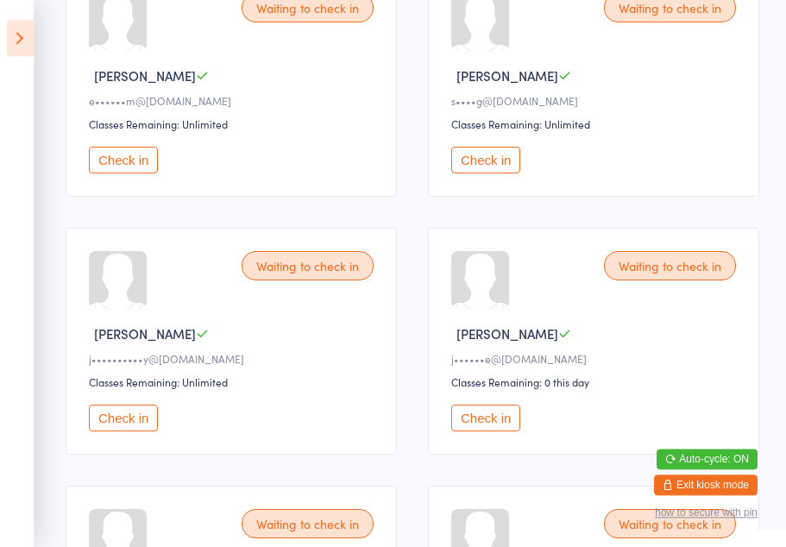
scroll to position [830, 0]
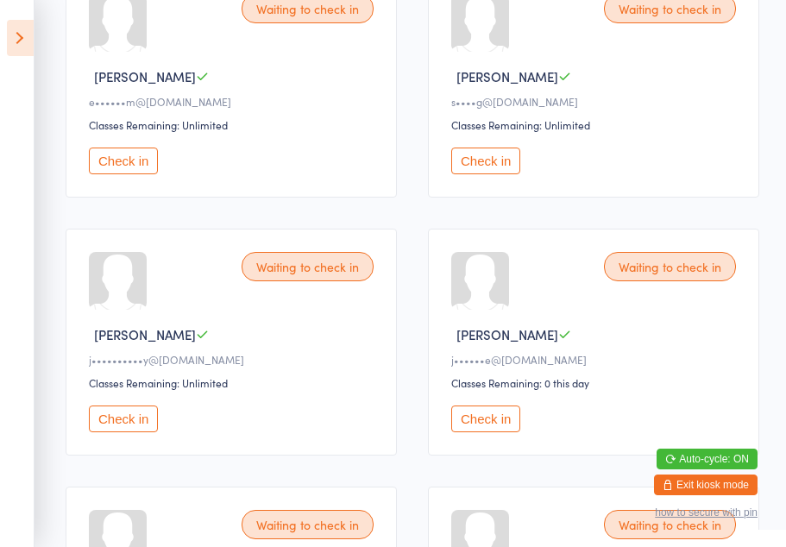
click at [496, 432] on button "Check in" at bounding box center [485, 418] width 69 height 27
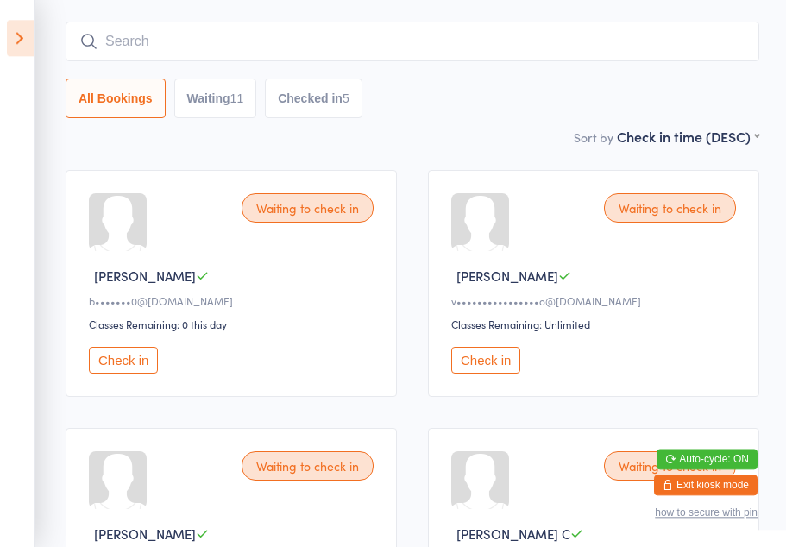
scroll to position [116, 0]
click at [139, 367] on button "Check in" at bounding box center [123, 360] width 69 height 27
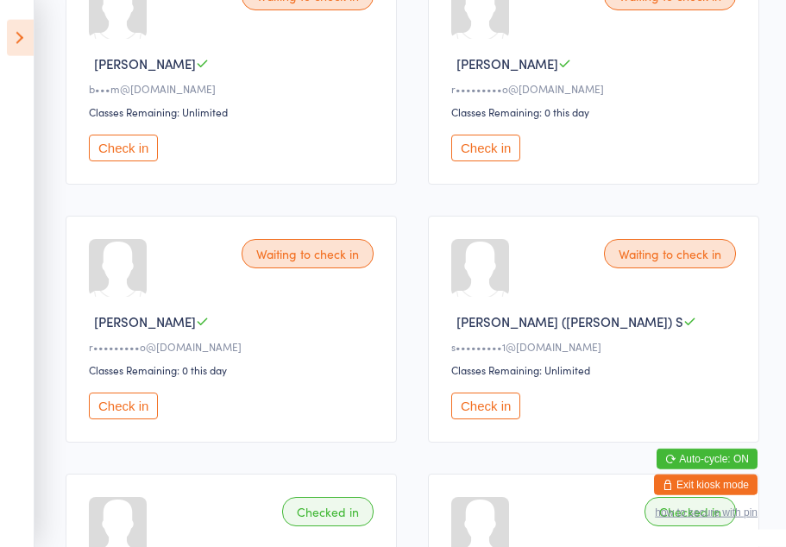
scroll to position [1102, 0]
click at [483, 418] on button "Check in" at bounding box center [485, 405] width 69 height 27
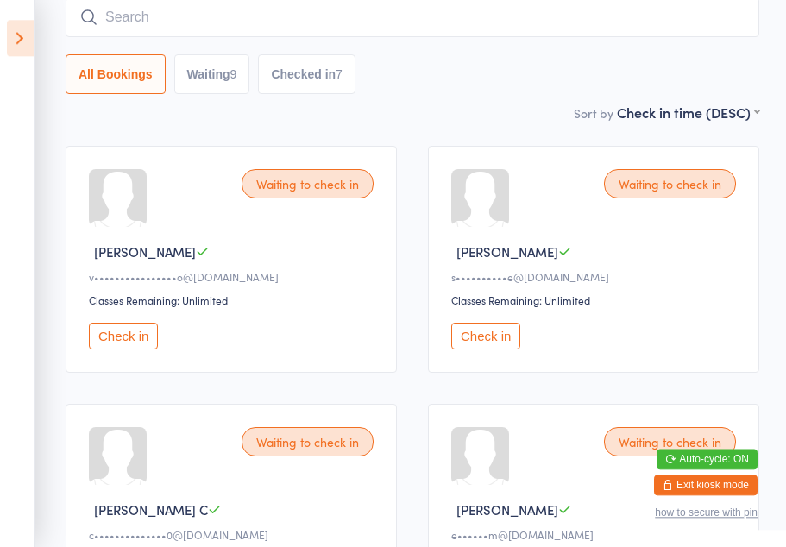
scroll to position [139, 0]
click at [137, 343] on button "Check in" at bounding box center [123, 336] width 69 height 27
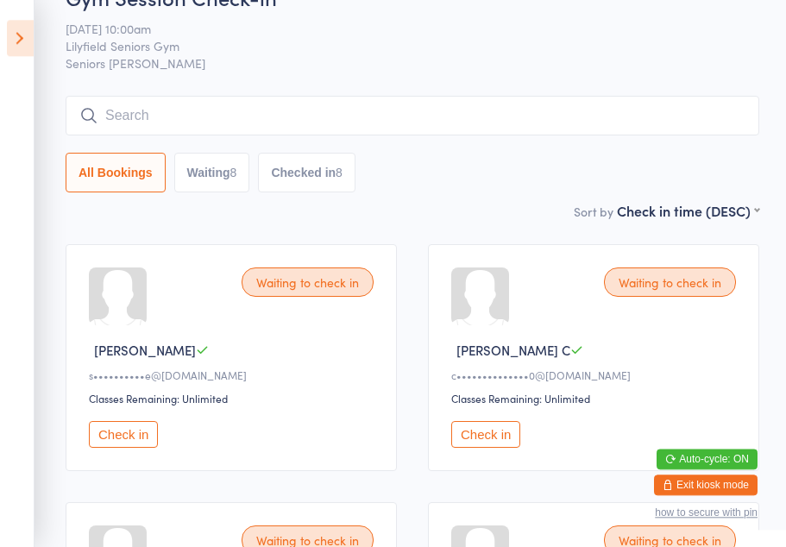
scroll to position [41, 0]
click at [490, 448] on button "Check in" at bounding box center [485, 435] width 69 height 27
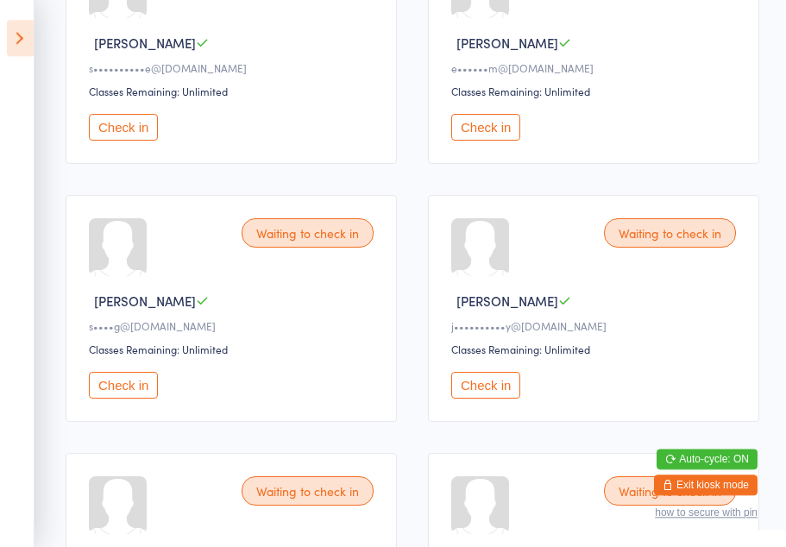
scroll to position [348, 0]
click at [489, 398] on button "Check in" at bounding box center [485, 385] width 69 height 27
click at [118, 398] on button "Check in" at bounding box center [123, 385] width 69 height 27
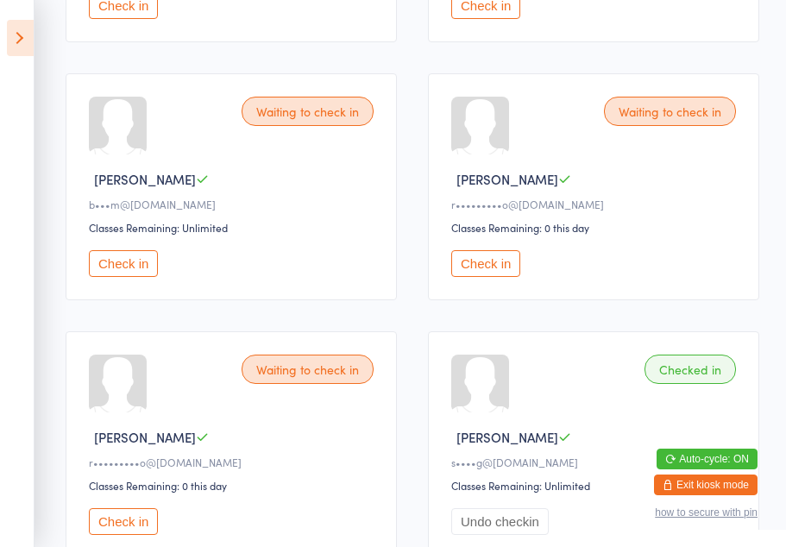
scroll to position [471, 0]
click at [132, 276] on button "Check in" at bounding box center [123, 262] width 69 height 27
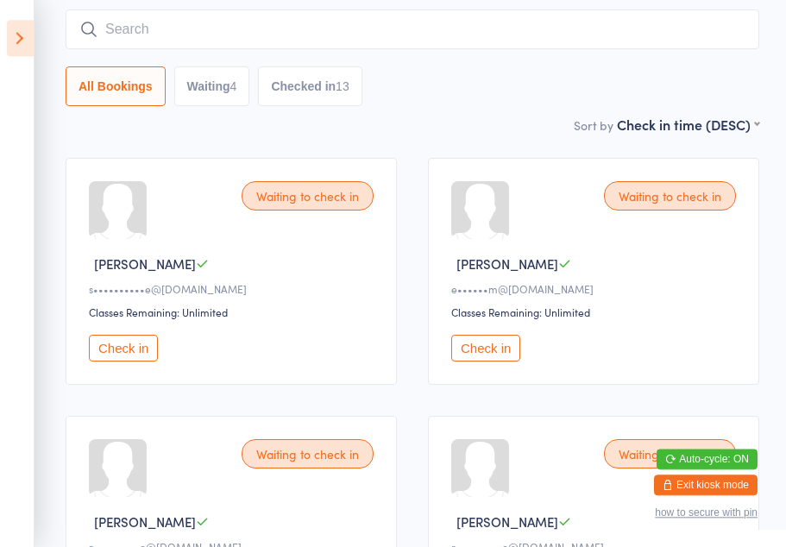
scroll to position [128, 0]
click at [127, 355] on button "Check in" at bounding box center [123, 348] width 69 height 27
click at [497, 361] on button "Check in" at bounding box center [485, 348] width 69 height 27
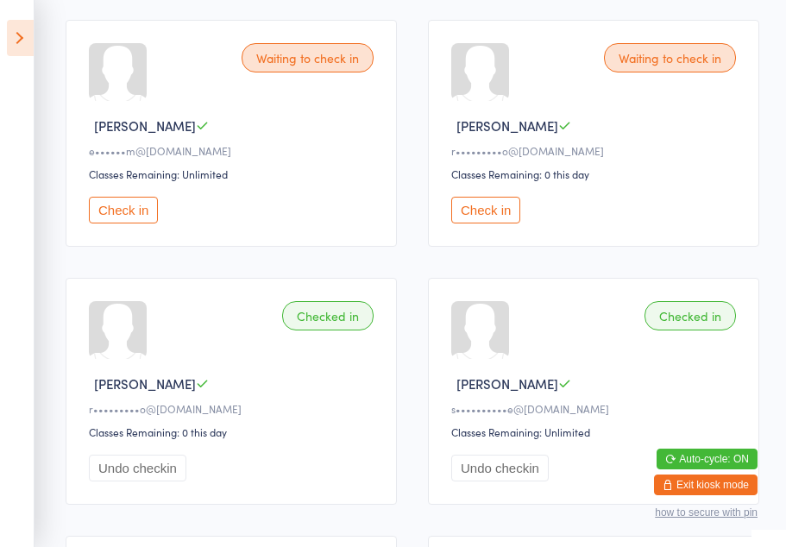
scroll to position [265, 0]
click at [479, 216] on button "Check in" at bounding box center [485, 210] width 69 height 27
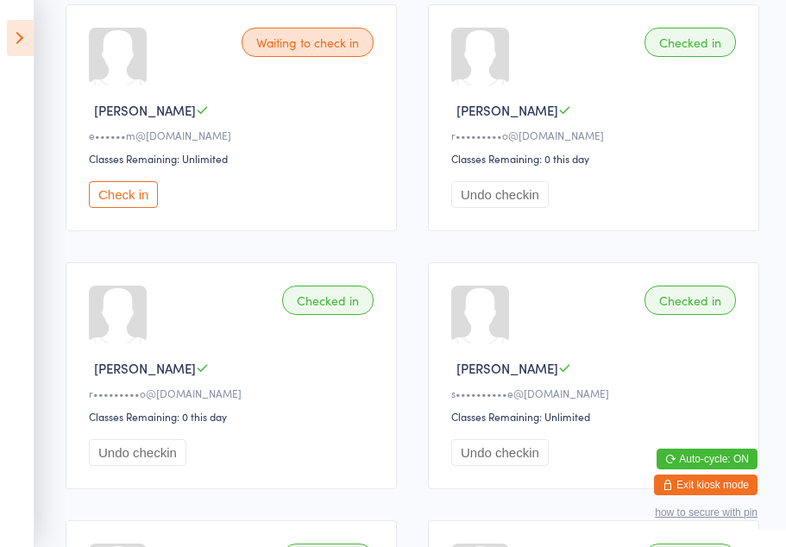
scroll to position [282, 0]
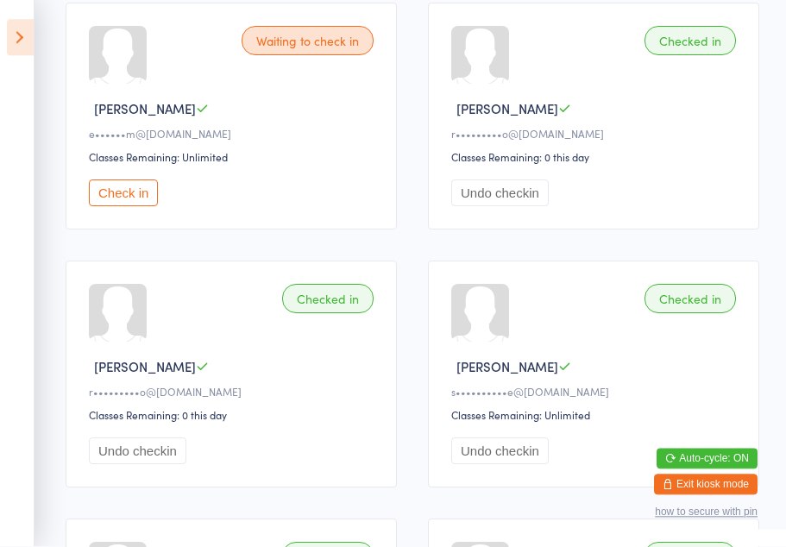
click at [22, 43] on icon at bounding box center [20, 38] width 27 height 36
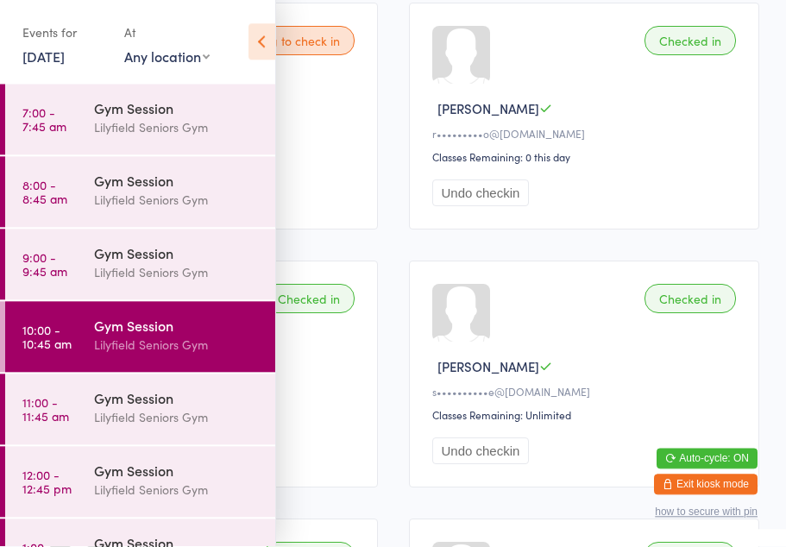
click at [154, 398] on div "Gym Session" at bounding box center [177, 398] width 166 height 19
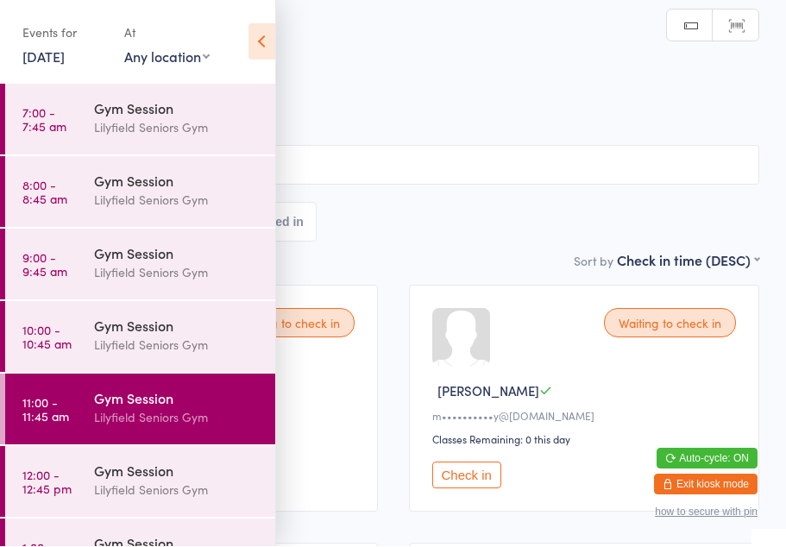
click at [225, 53] on div "Events for 12 Sep, 2025 12 Sep, 2025 September 2025 Sun Mon Tue Wed Thu Fri Sat…" at bounding box center [137, 43] width 275 height 87
click at [269, 40] on icon at bounding box center [261, 42] width 27 height 36
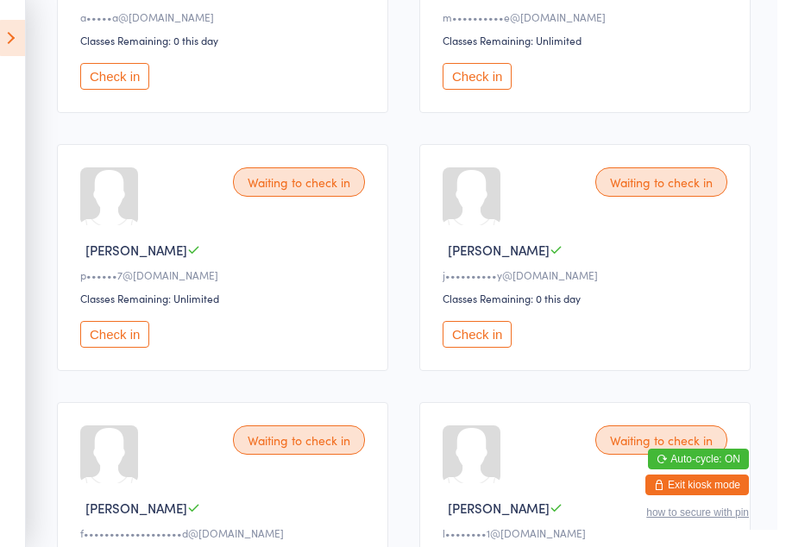
scroll to position [655, 0]
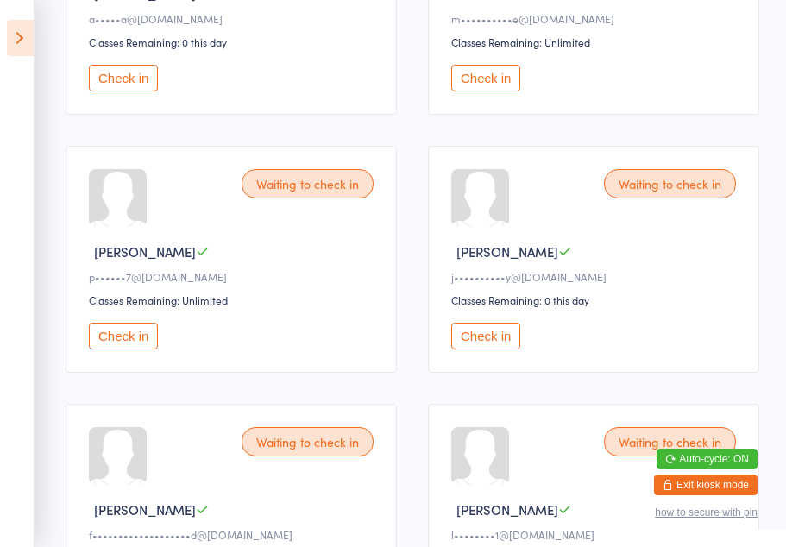
click at [135, 349] on button "Check in" at bounding box center [123, 336] width 69 height 27
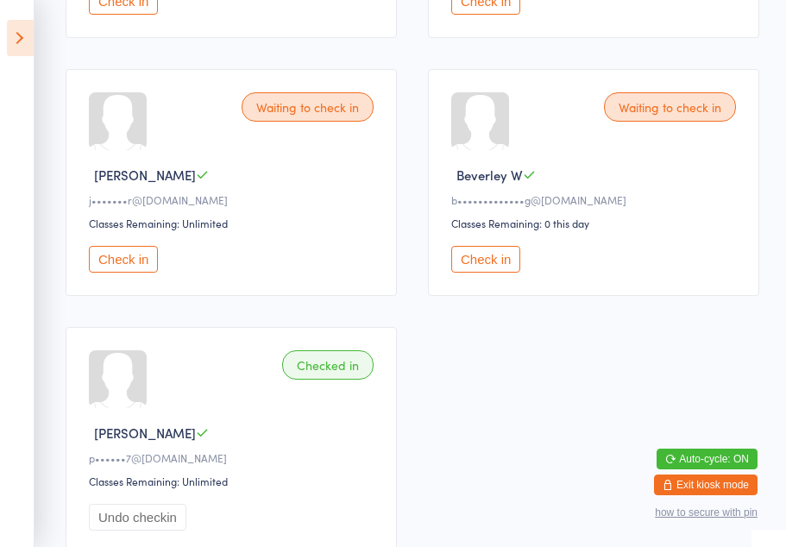
scroll to position [1749, 0]
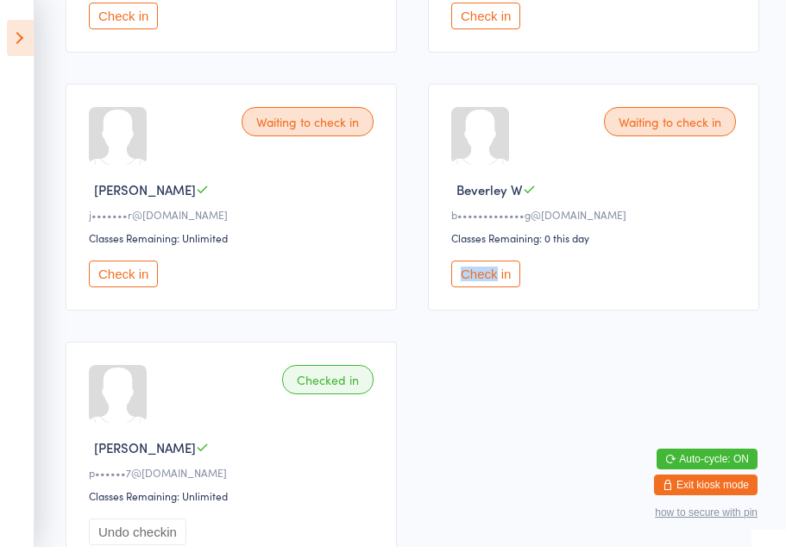
click at [492, 287] on button "Check in" at bounding box center [485, 273] width 69 height 27
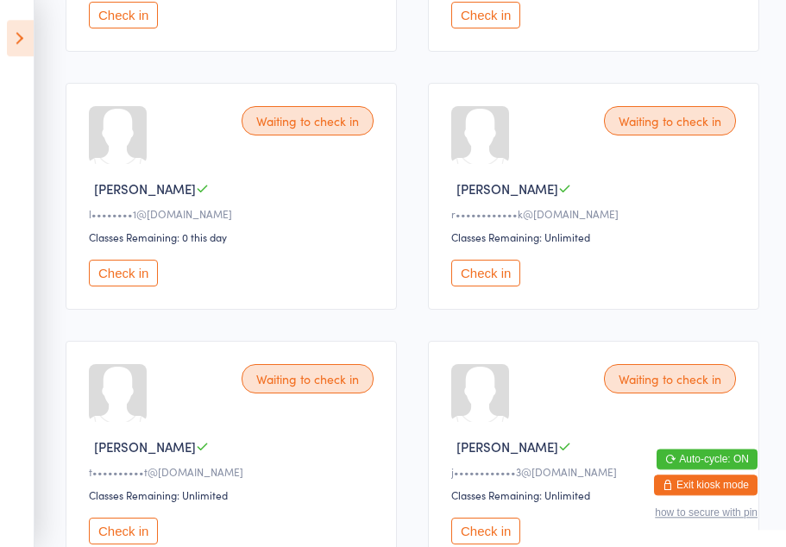
scroll to position [976, 0]
click at [129, 286] on button "Check in" at bounding box center [123, 273] width 69 height 27
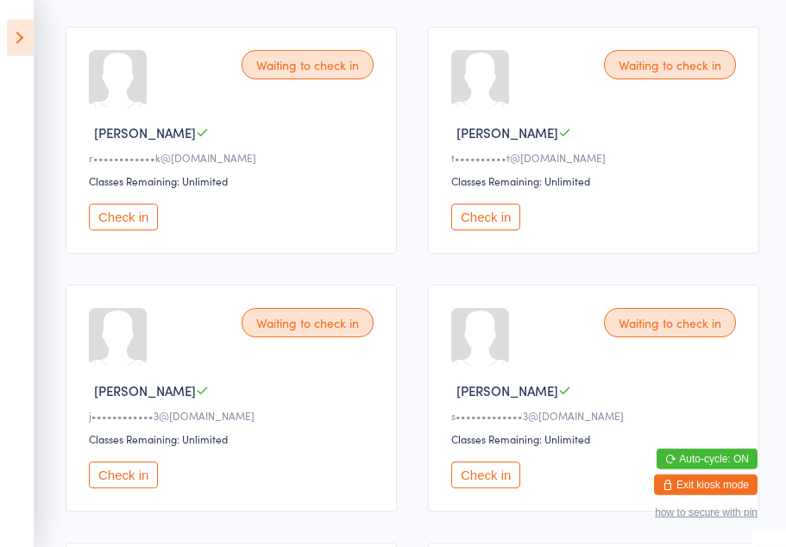
scroll to position [1033, 0]
click at [478, 487] on button "Check in" at bounding box center [485, 474] width 69 height 27
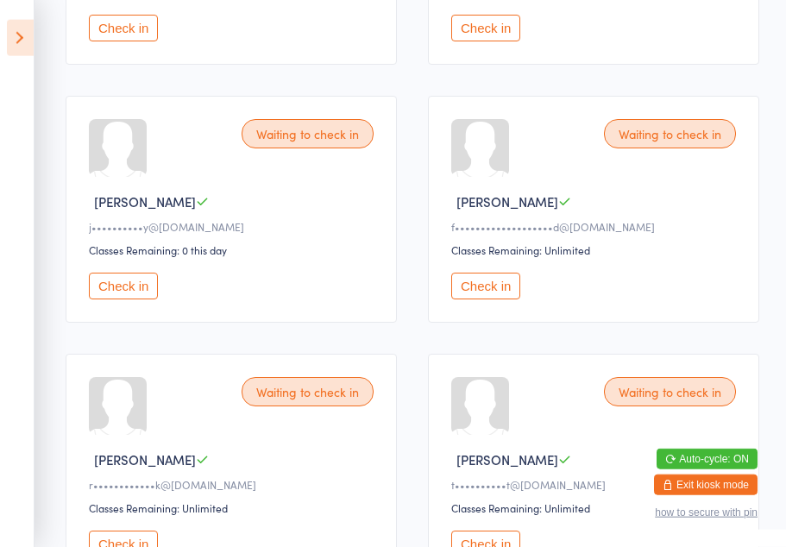
scroll to position [702, 0]
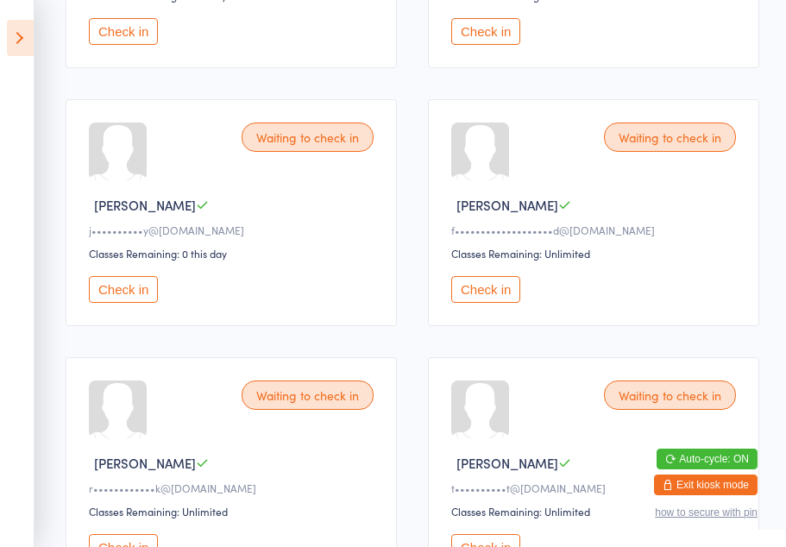
click at [123, 303] on button "Check in" at bounding box center [123, 289] width 69 height 27
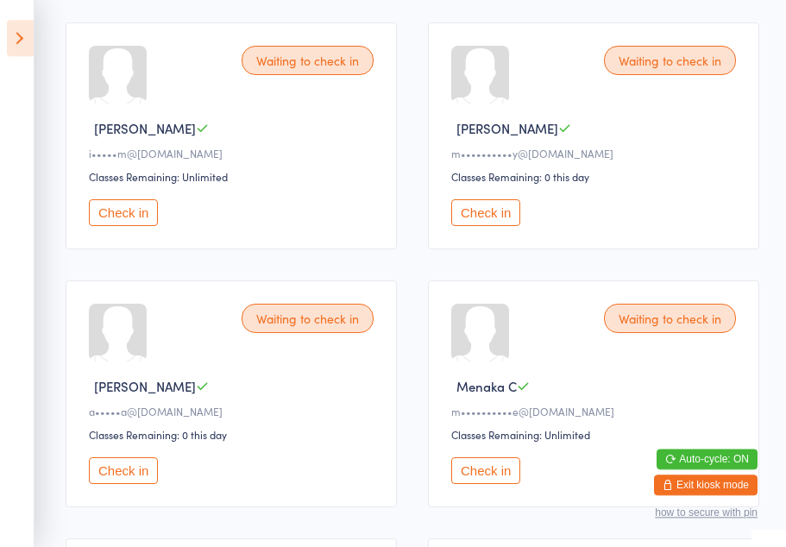
scroll to position [263, 0]
click at [484, 222] on button "Check in" at bounding box center [485, 212] width 69 height 27
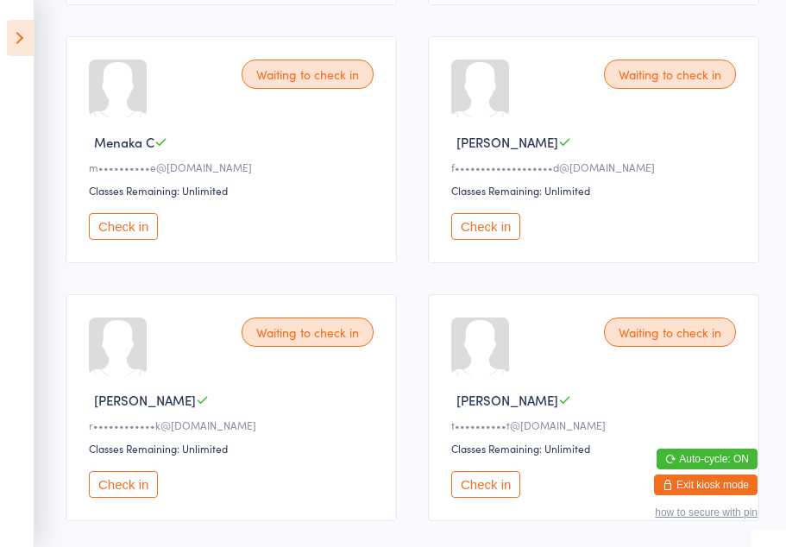
scroll to position [585, 0]
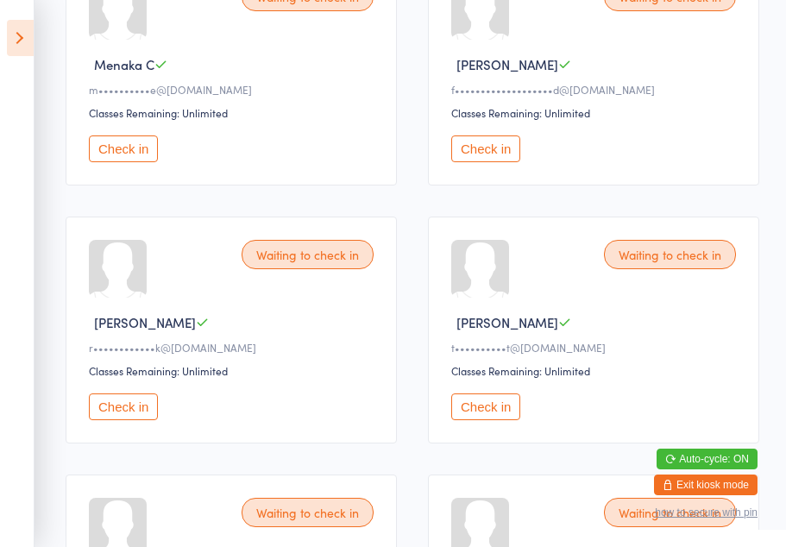
click at [128, 420] on button "Check in" at bounding box center [123, 406] width 69 height 27
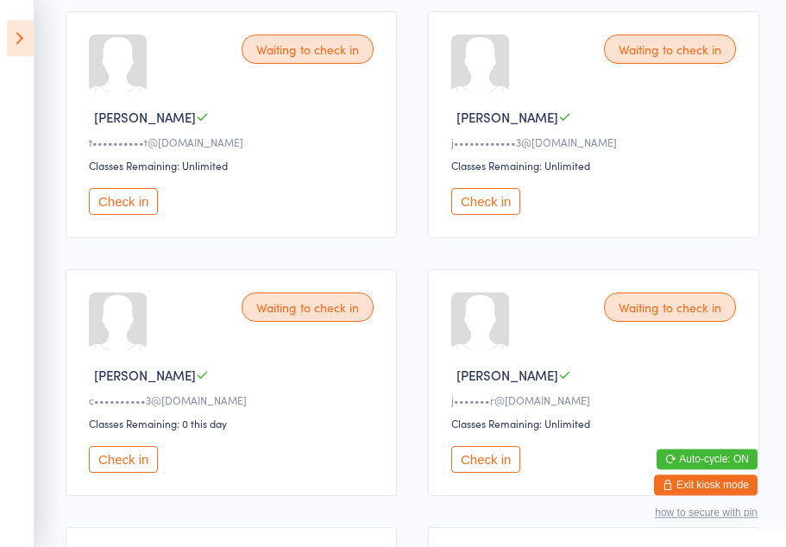
scroll to position [790, 0]
click at [136, 215] on button "Check in" at bounding box center [123, 201] width 69 height 27
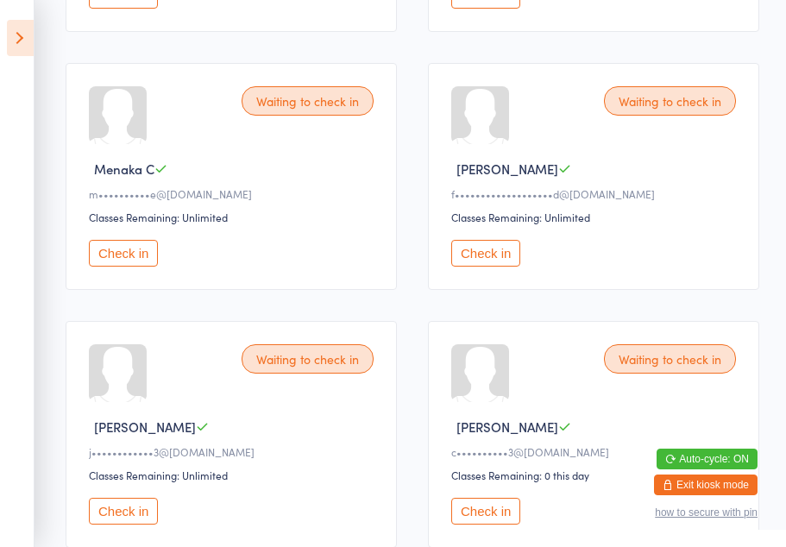
click at [129, 266] on button "Check in" at bounding box center [123, 253] width 69 height 27
click at [116, 266] on button "Check in" at bounding box center [123, 253] width 69 height 27
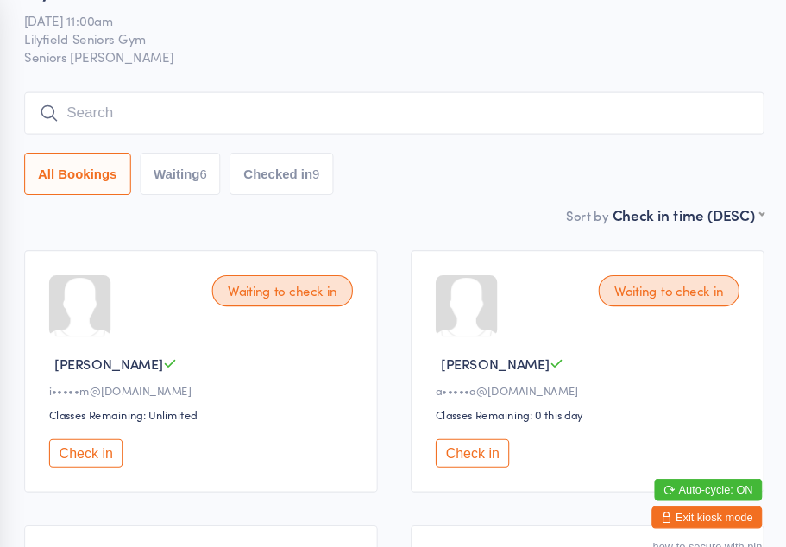
scroll to position [0, 0]
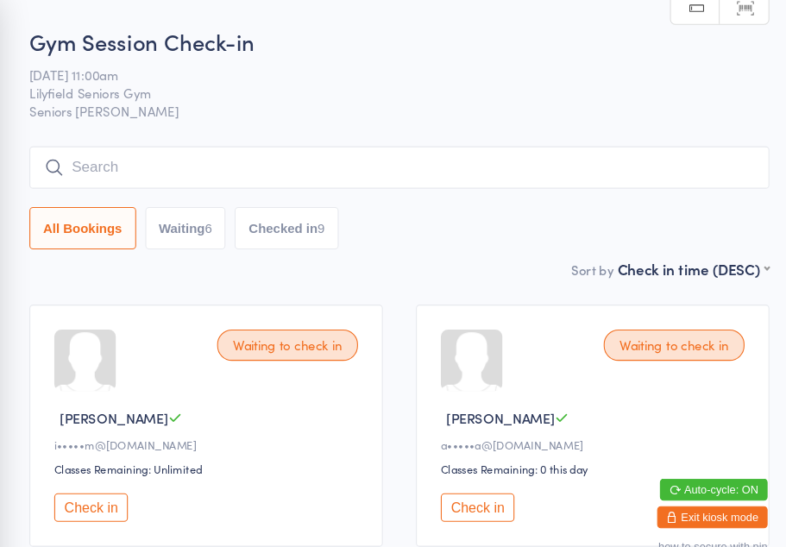
click at [455, 482] on button "Check in" at bounding box center [485, 475] width 69 height 27
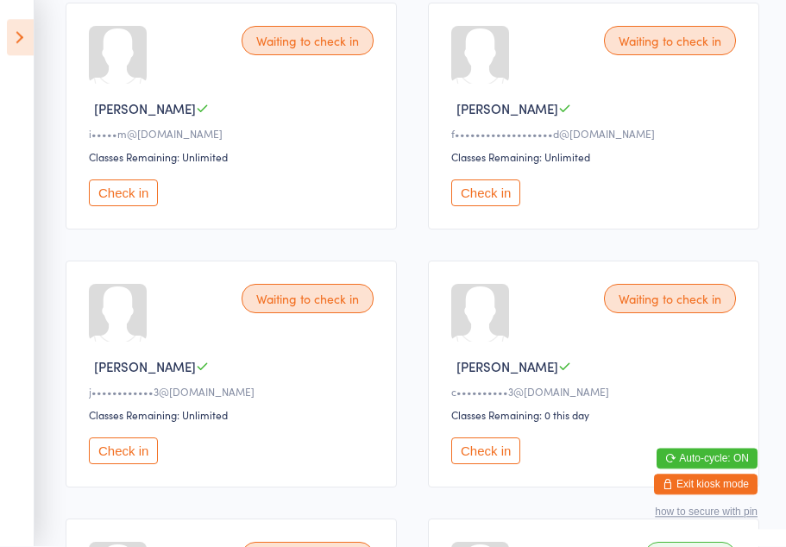
click at [17, 45] on icon at bounding box center [20, 38] width 27 height 36
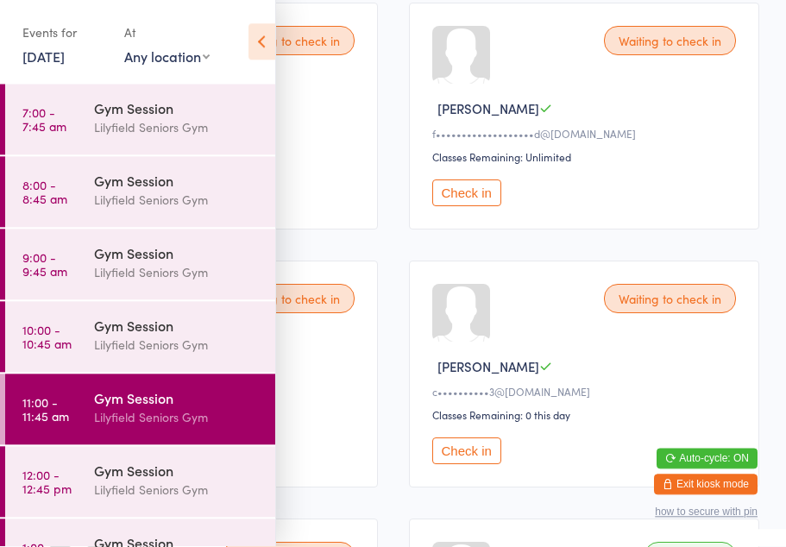
click at [263, 43] on icon at bounding box center [261, 42] width 27 height 36
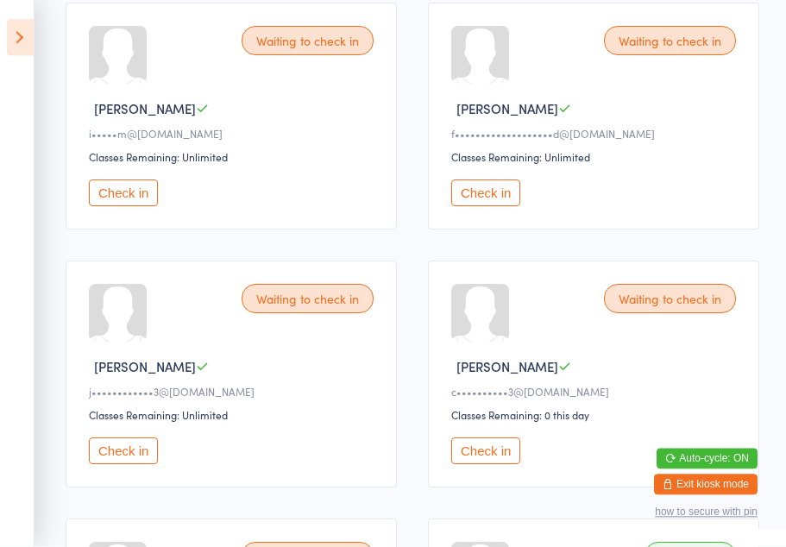
click at [22, 38] on icon at bounding box center [20, 38] width 27 height 36
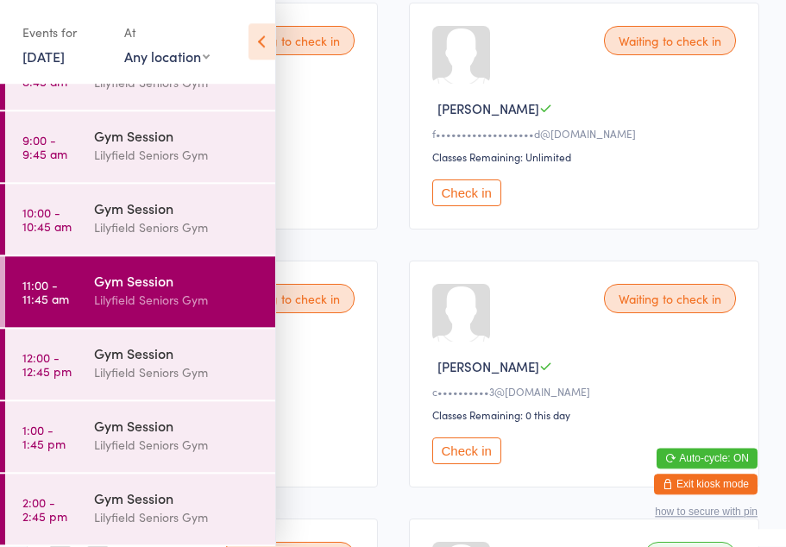
scroll to position [117, 0]
click at [39, 365] on time "12:00 - 12:45 pm" at bounding box center [46, 365] width 49 height 28
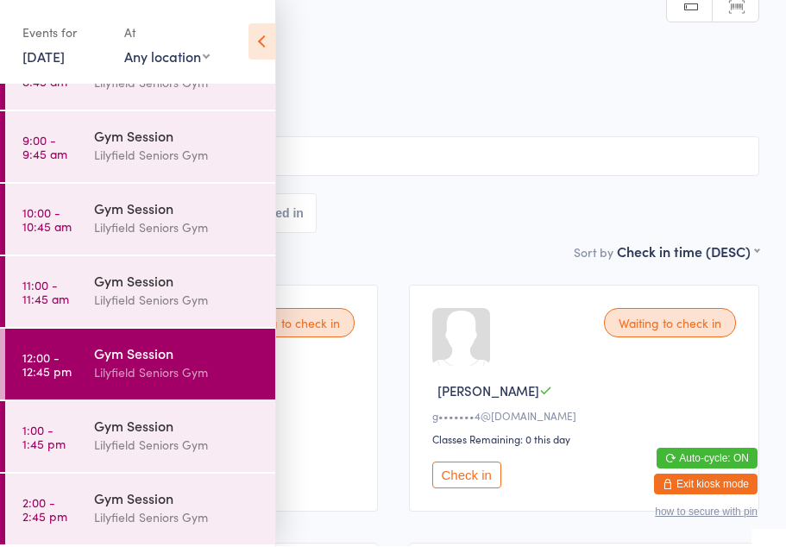
click at [41, 367] on time "12:00 - 12:45 pm" at bounding box center [46, 365] width 49 height 28
click at [260, 39] on icon at bounding box center [261, 42] width 27 height 36
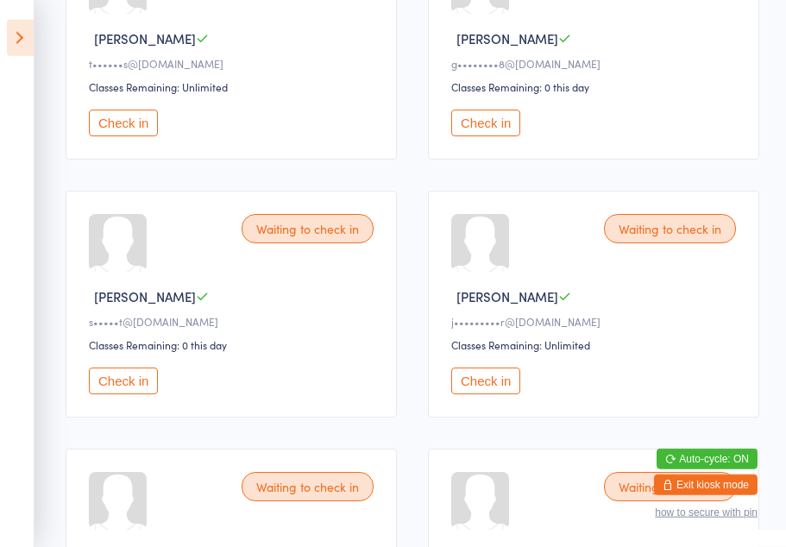
scroll to position [869, 0]
click at [119, 393] on button "Check in" at bounding box center [123, 380] width 69 height 27
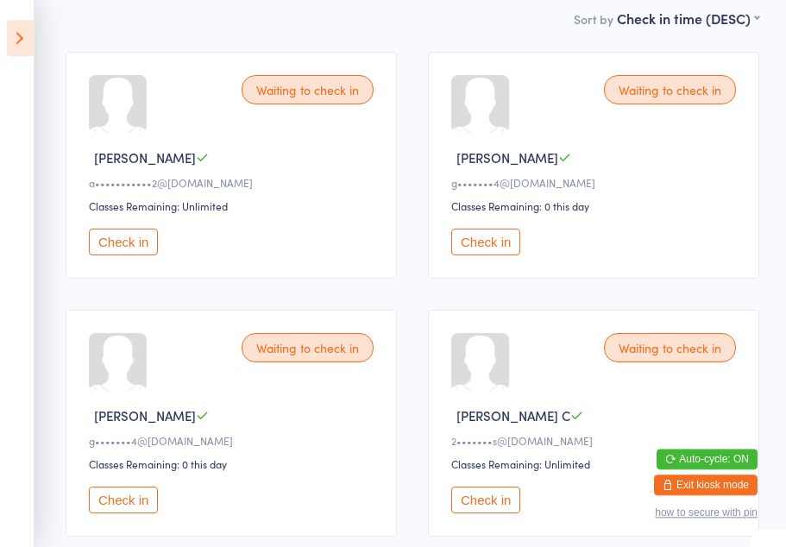
click at [486, 253] on button "Check in" at bounding box center [485, 242] width 69 height 27
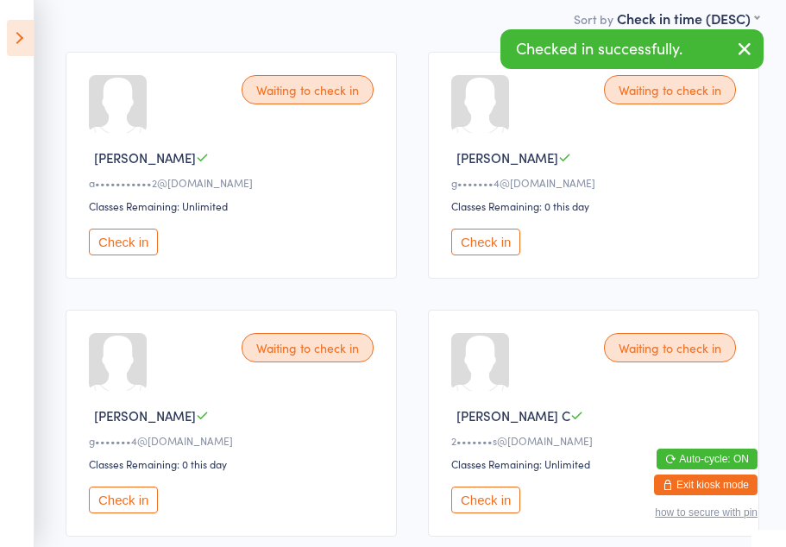
click at [128, 513] on button "Check in" at bounding box center [123, 499] width 69 height 27
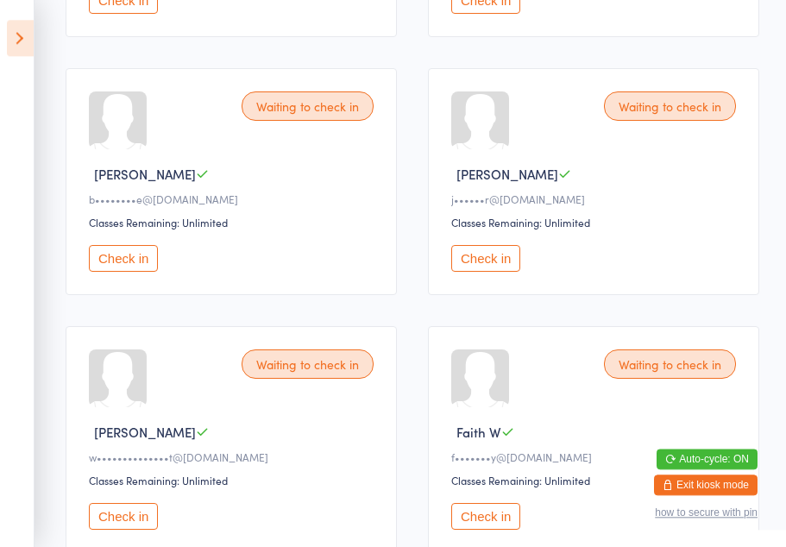
scroll to position [987, 0]
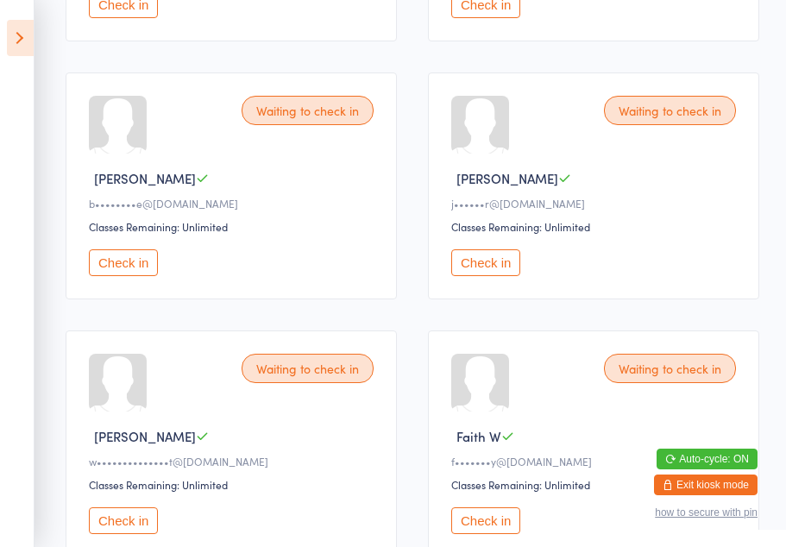
click at [490, 276] on button "Check in" at bounding box center [485, 262] width 69 height 27
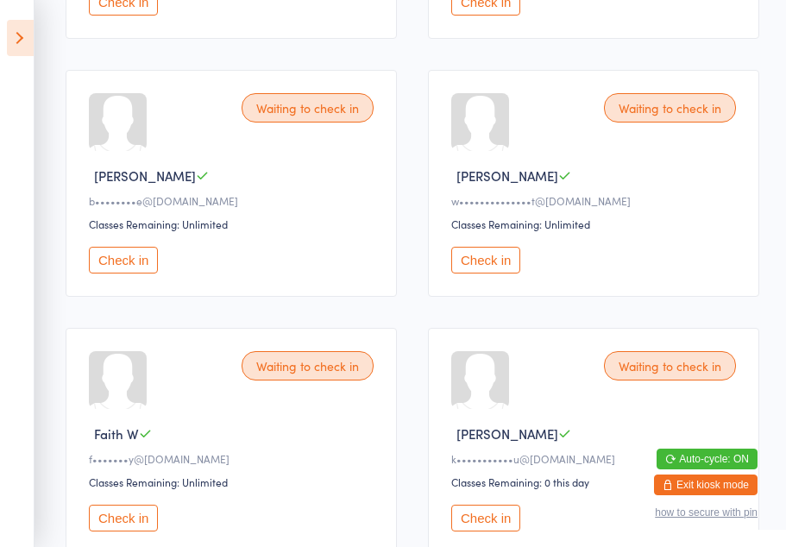
click at [125, 273] on button "Check in" at bounding box center [123, 260] width 69 height 27
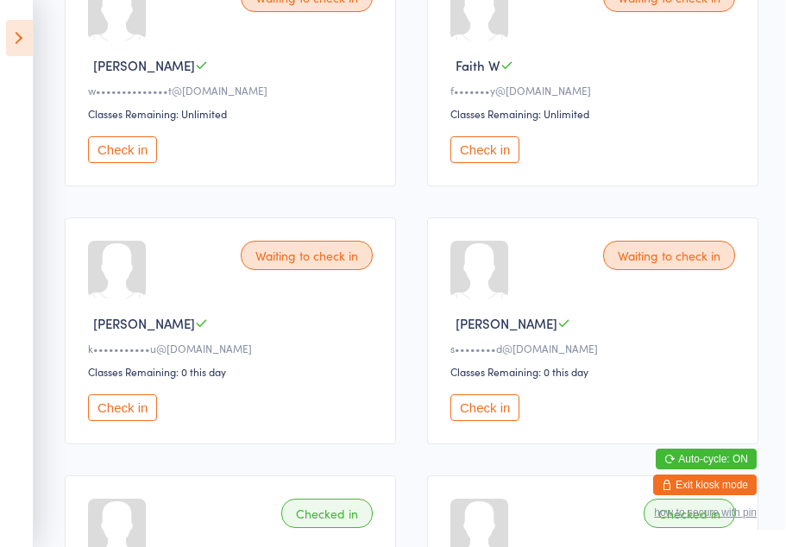
scroll to position [1099, 0]
click at [113, 422] on button "Check in" at bounding box center [123, 408] width 69 height 27
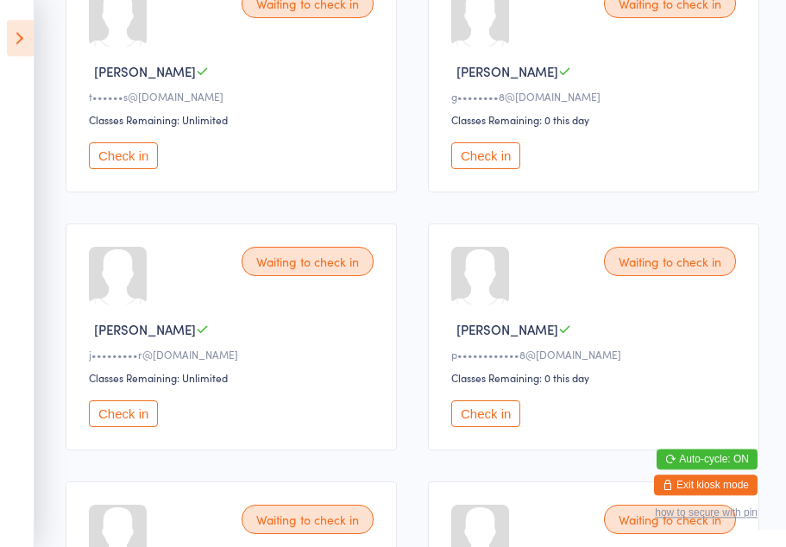
scroll to position [578, 0]
click at [311, 335] on div "Jane G" at bounding box center [234, 329] width 290 height 18
click at [319, 361] on div "j•••••••••r@gmail.com" at bounding box center [234, 354] width 290 height 15
click at [126, 427] on button "Check in" at bounding box center [123, 413] width 69 height 27
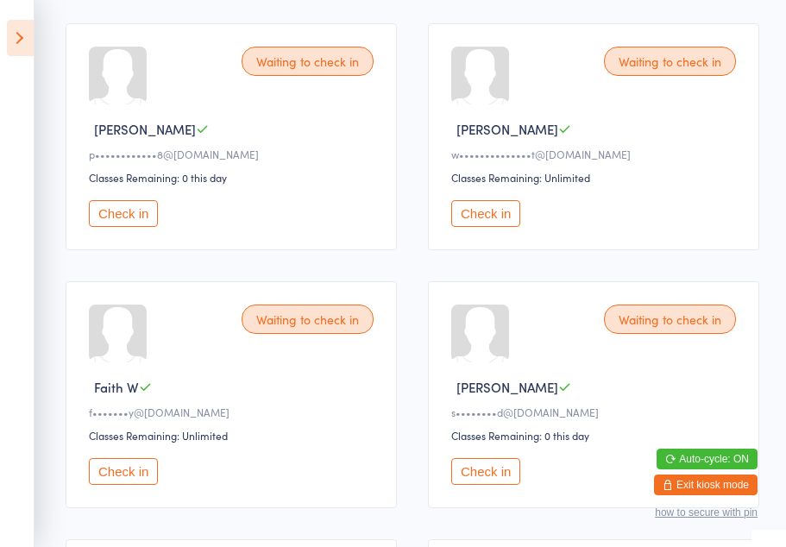
scroll to position [780, 0]
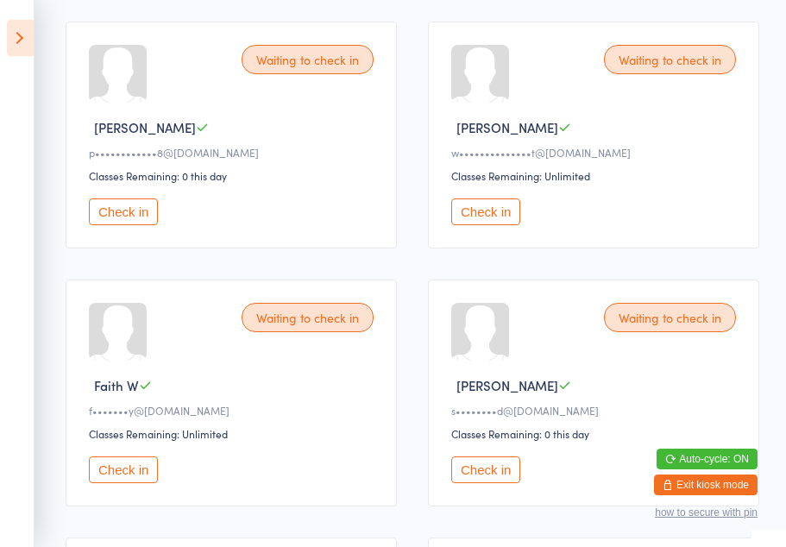
click at [486, 483] on button "Check in" at bounding box center [485, 469] width 69 height 27
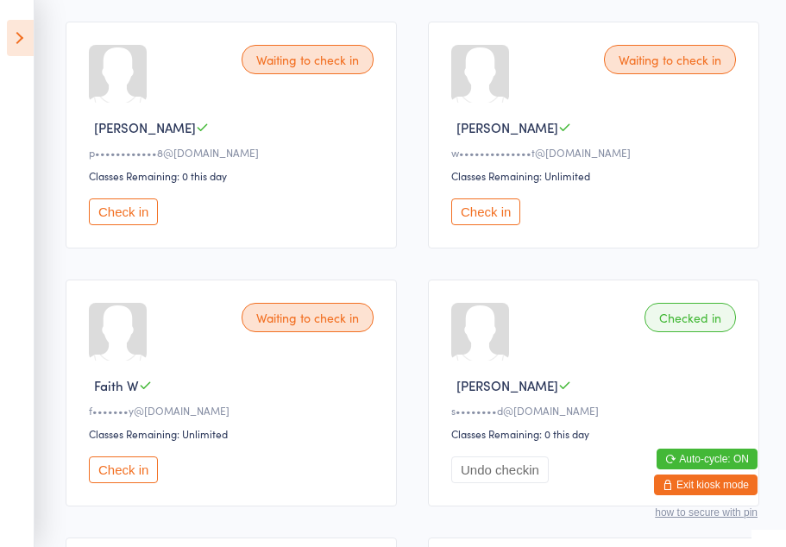
click at [488, 225] on button "Check in" at bounding box center [485, 211] width 69 height 27
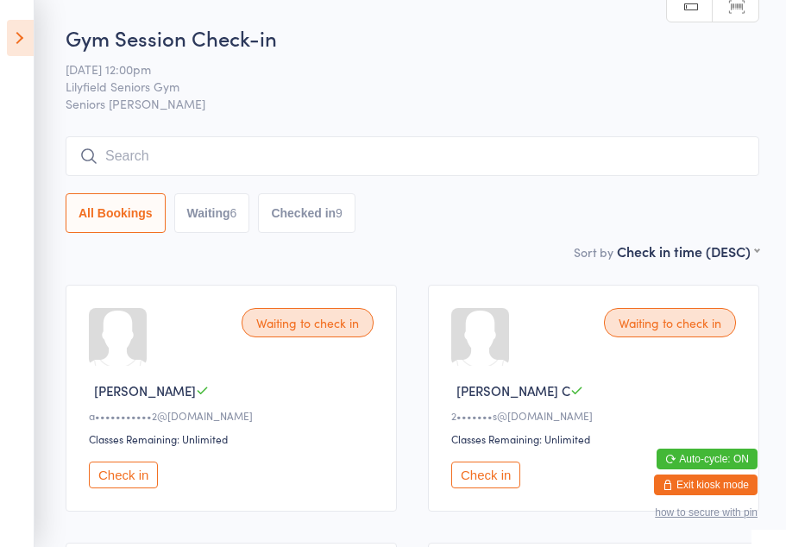
scroll to position [9, 0]
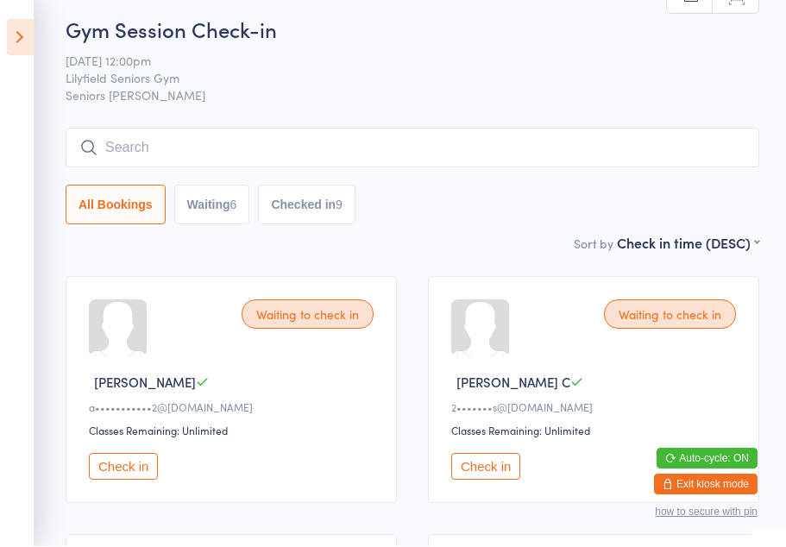
click at [134, 205] on button "All Bookings" at bounding box center [116, 205] width 100 height 40
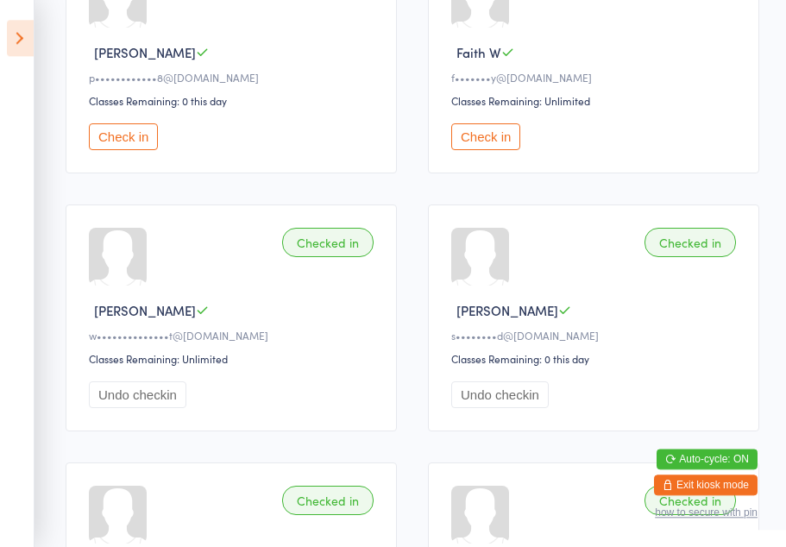
scroll to position [855, 0]
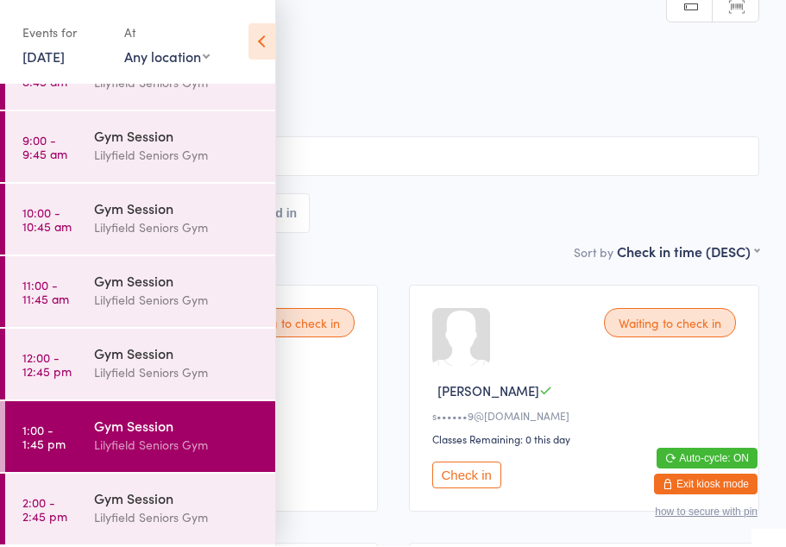
click at [392, 226] on div "All Bookings Waiting 9 Checked in" at bounding box center [393, 214] width 732 height 40
click at [260, 32] on icon at bounding box center [261, 42] width 27 height 36
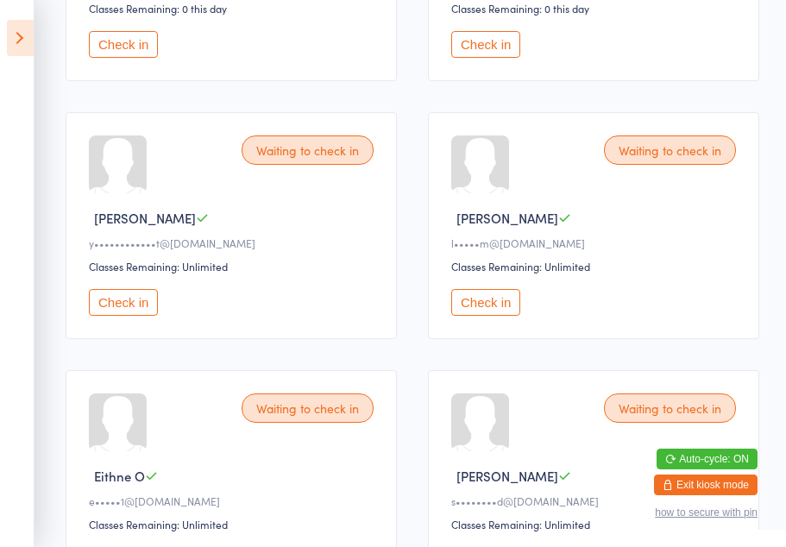
scroll to position [707, 0]
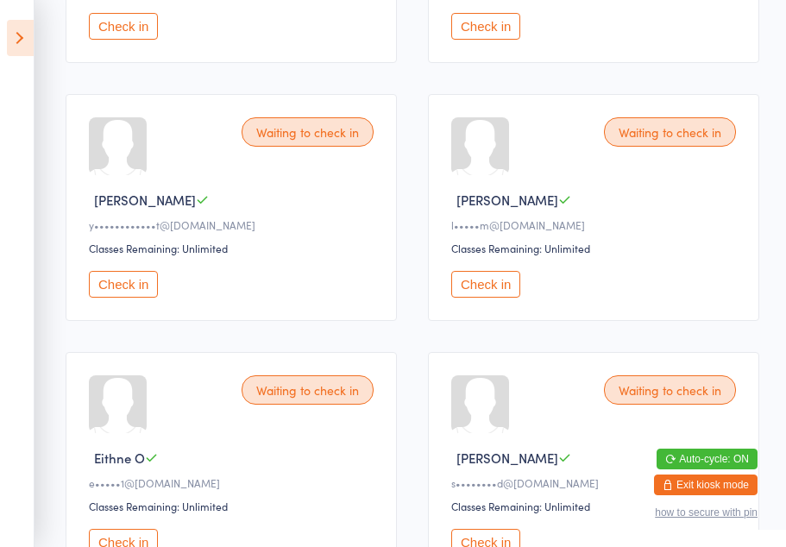
click at [99, 298] on button "Check in" at bounding box center [123, 284] width 69 height 27
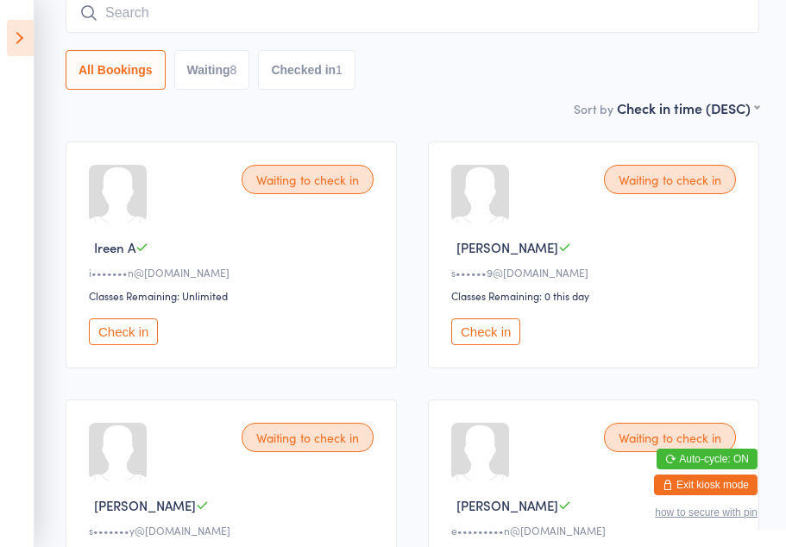
scroll to position [0, 0]
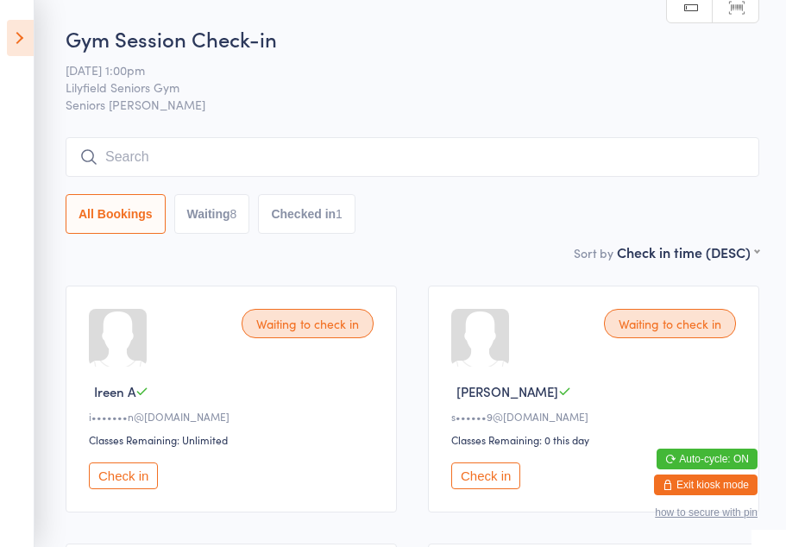
click at [8, 31] on icon at bounding box center [20, 38] width 27 height 36
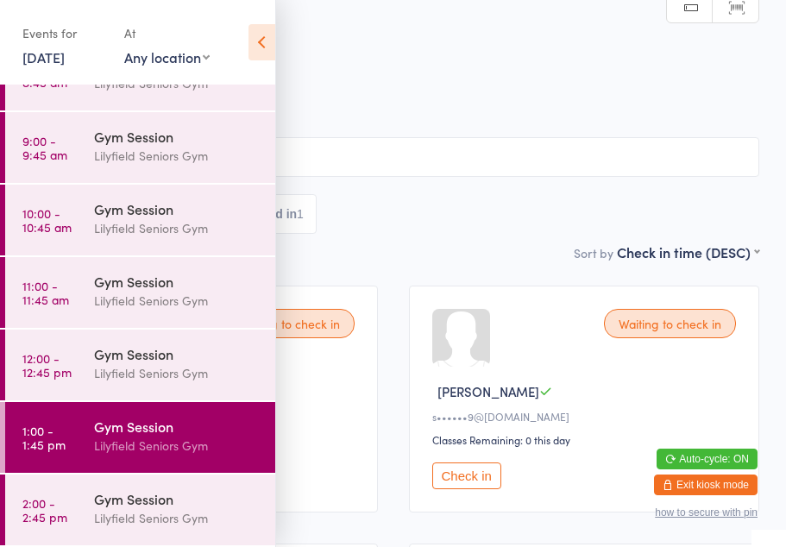
click at [41, 346] on link "12:00 - 12:45 pm Gym Session Lilyfield Seniors Gym" at bounding box center [140, 364] width 270 height 71
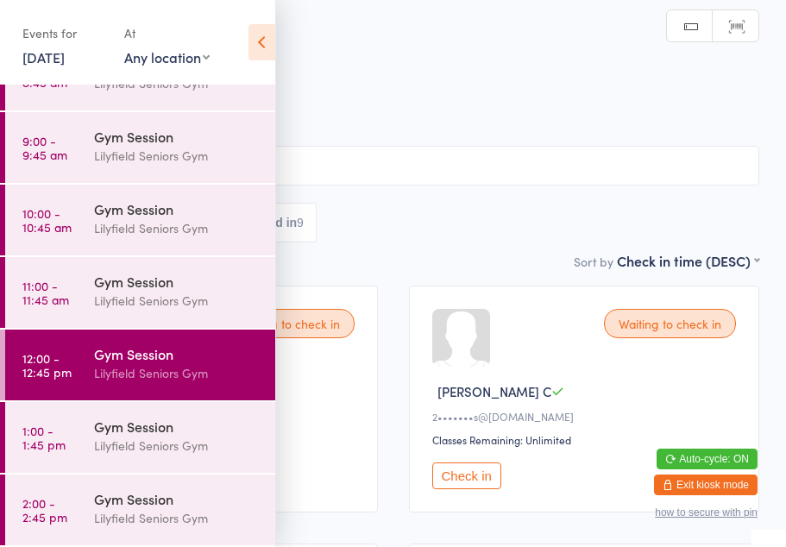
click at [267, 42] on icon at bounding box center [261, 42] width 27 height 36
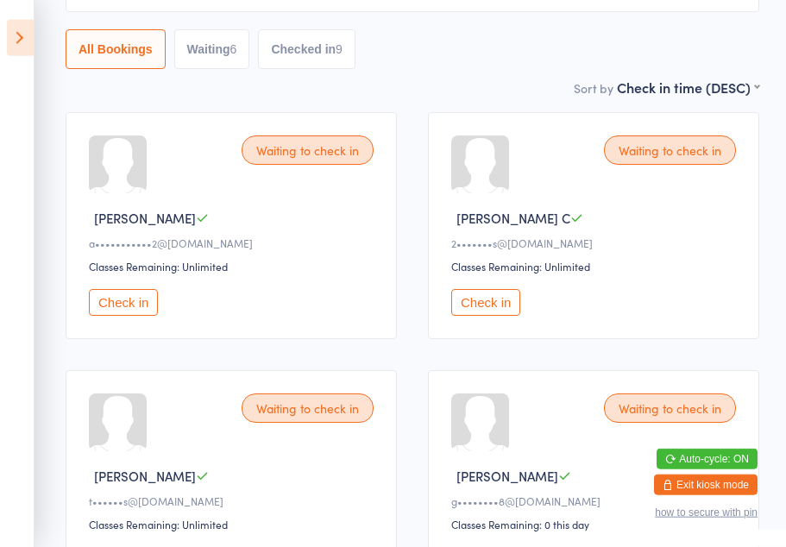
scroll to position [173, 0]
click at [100, 311] on button "Check in" at bounding box center [123, 302] width 69 height 27
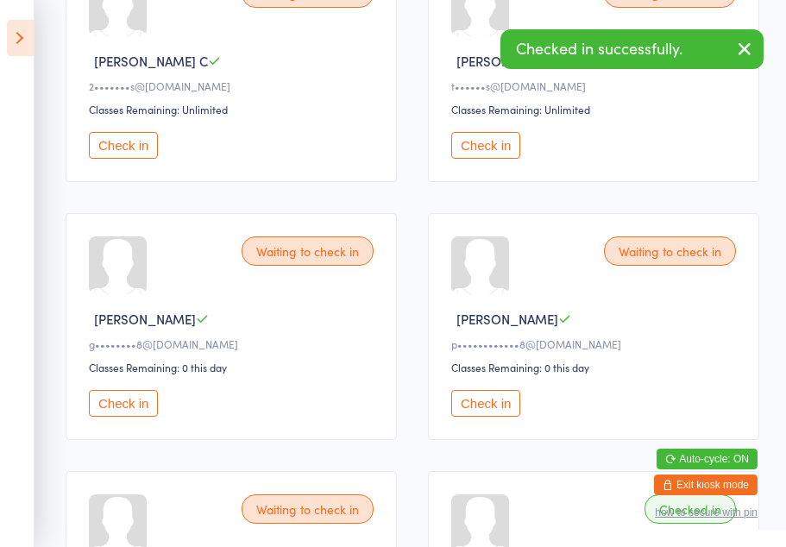
scroll to position [331, 0]
click at [489, 416] on button "Check in" at bounding box center [485, 402] width 69 height 27
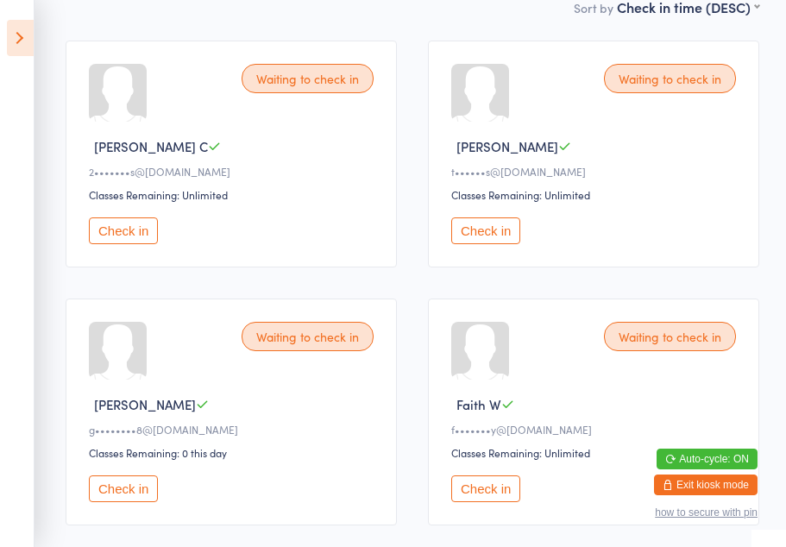
scroll to position [228, 0]
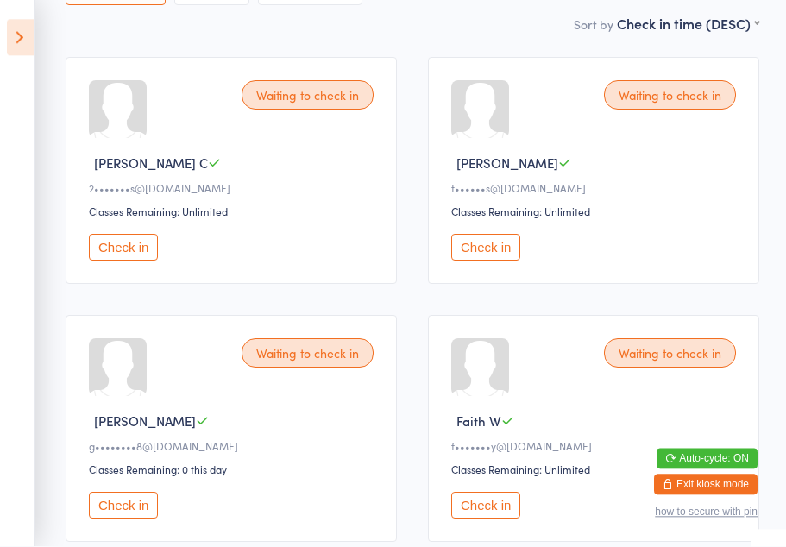
click at [498, 261] on button "Check in" at bounding box center [485, 248] width 69 height 27
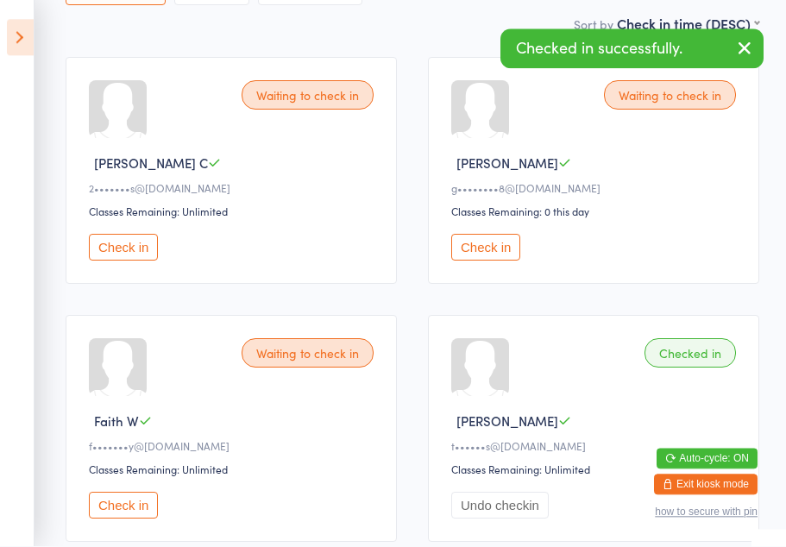
click at [123, 249] on button "Check in" at bounding box center [123, 248] width 69 height 27
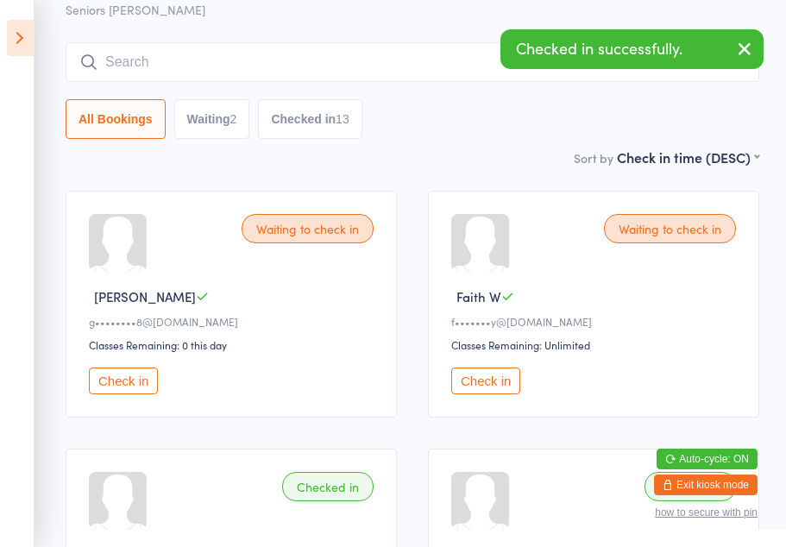
scroll to position [0, 0]
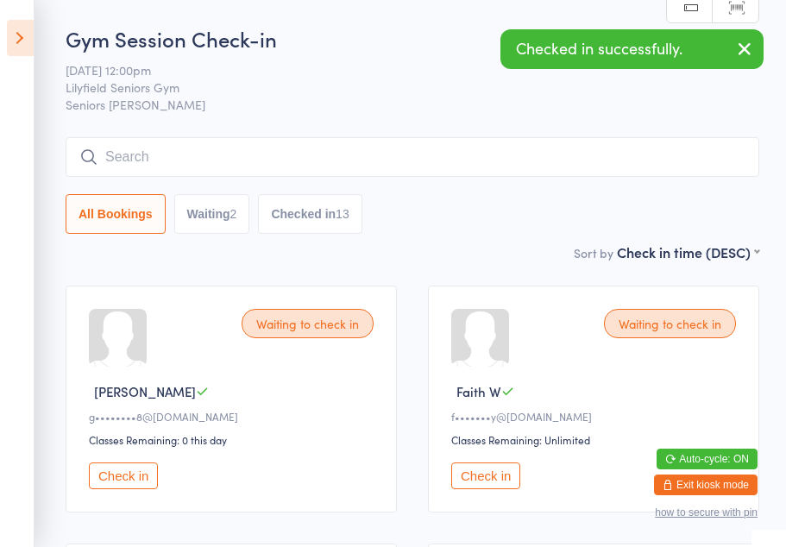
click at [20, 23] on icon at bounding box center [20, 38] width 27 height 36
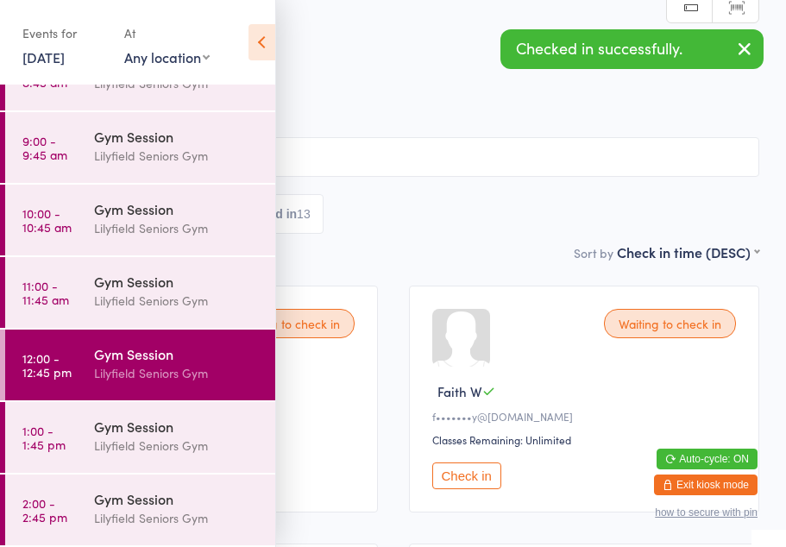
click at [135, 446] on div "Lilyfield Seniors Gym" at bounding box center [177, 446] width 166 height 20
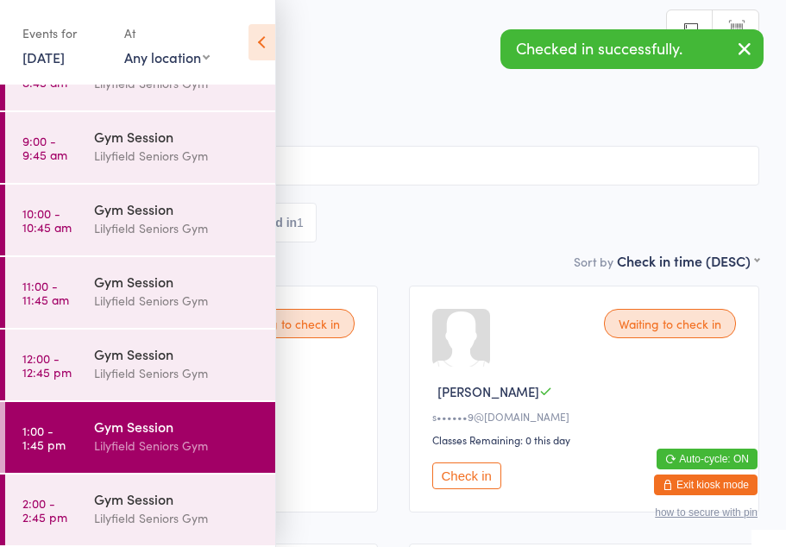
click at [263, 45] on icon at bounding box center [261, 42] width 27 height 36
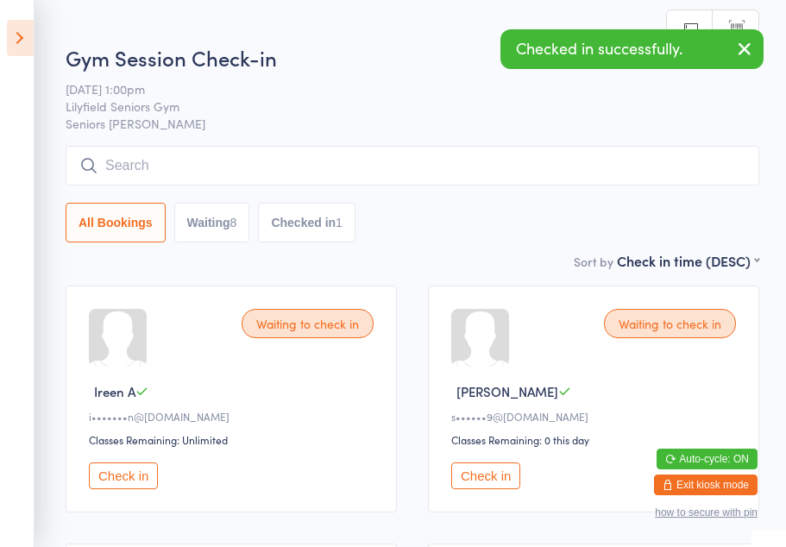
click at [387, 340] on div "Waiting to check in Ireen A i•••••••n@outlook.com Classes Remaining: Unlimited …" at bounding box center [231, 398] width 331 height 227
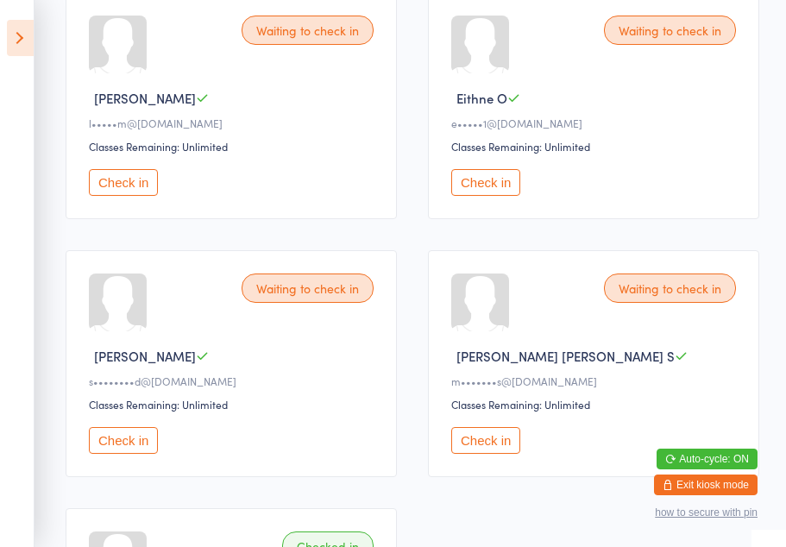
scroll to position [810, 0]
click at [121, 195] on button "Check in" at bounding box center [123, 181] width 69 height 27
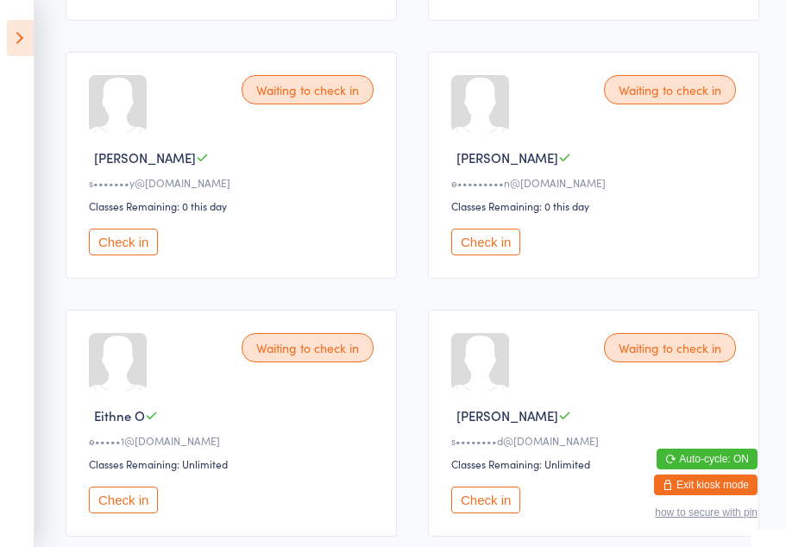
scroll to position [495, 0]
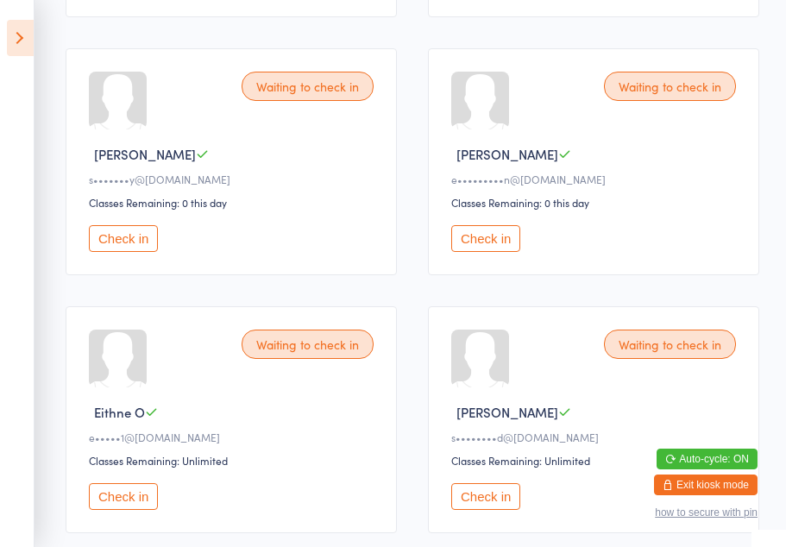
click at [480, 249] on button "Check in" at bounding box center [485, 238] width 69 height 27
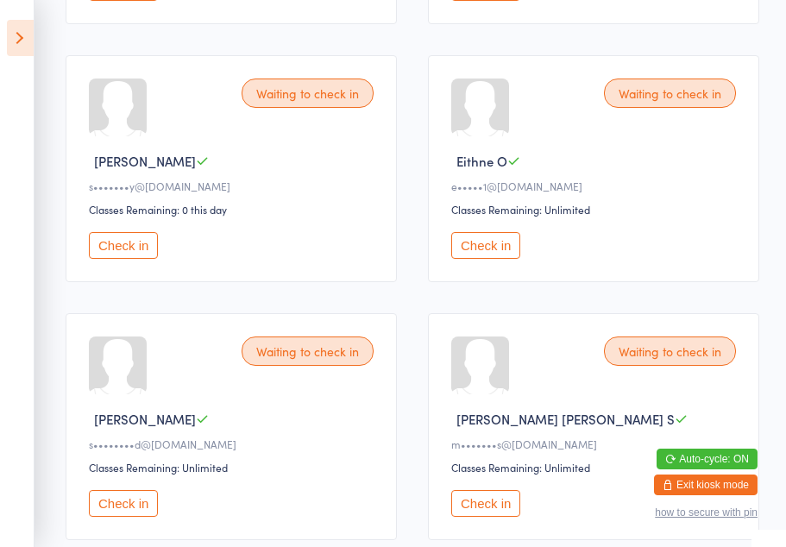
scroll to position [573, 0]
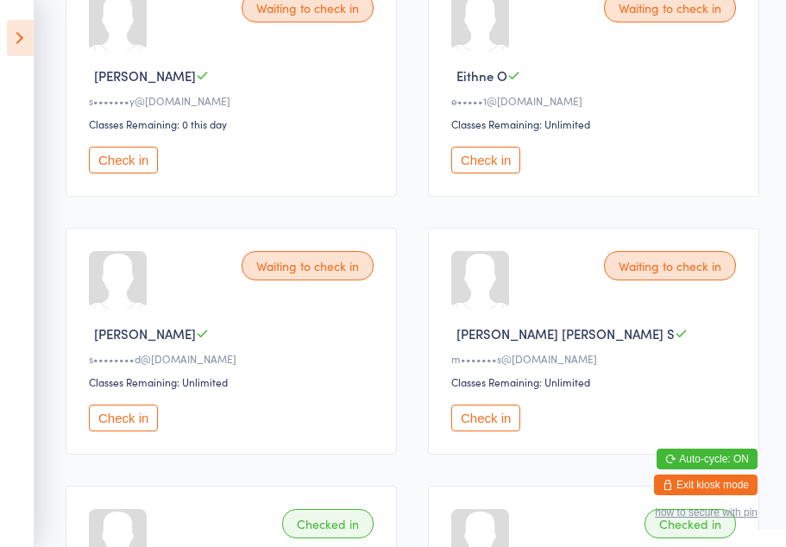
click at [500, 431] on button "Check in" at bounding box center [485, 417] width 69 height 27
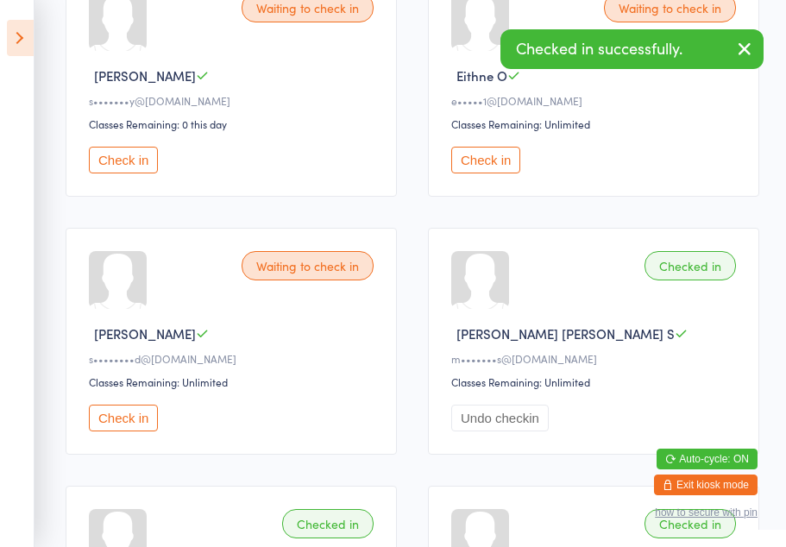
click at [131, 389] on div "Classes Remaining: Unlimited" at bounding box center [234, 381] width 290 height 15
click at [143, 431] on button "Check in" at bounding box center [123, 417] width 69 height 27
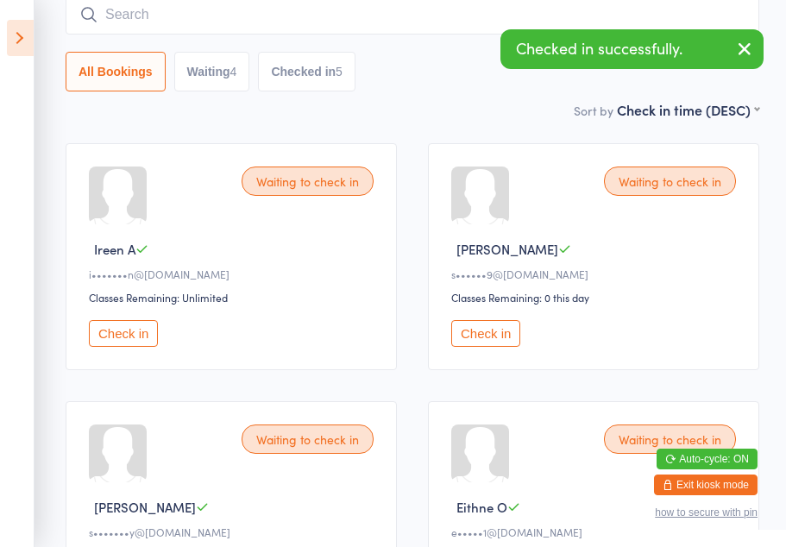
scroll to position [141, 0]
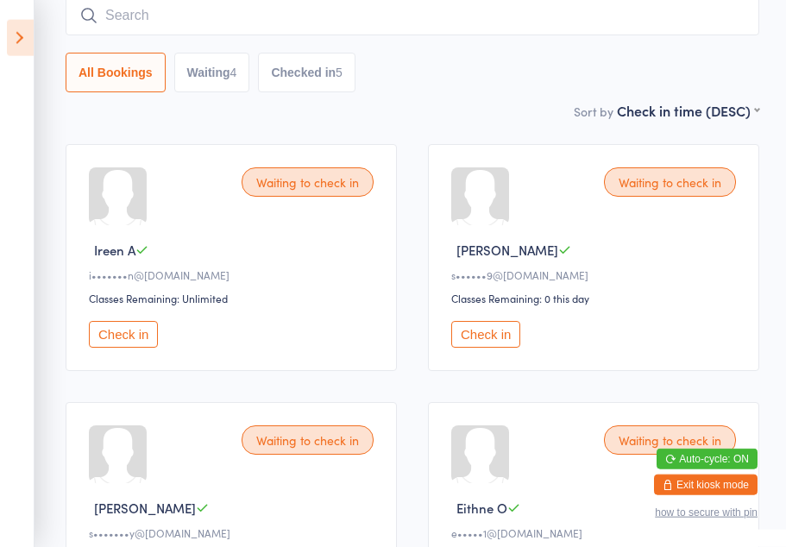
click at [485, 336] on button "Check in" at bounding box center [485, 334] width 69 height 27
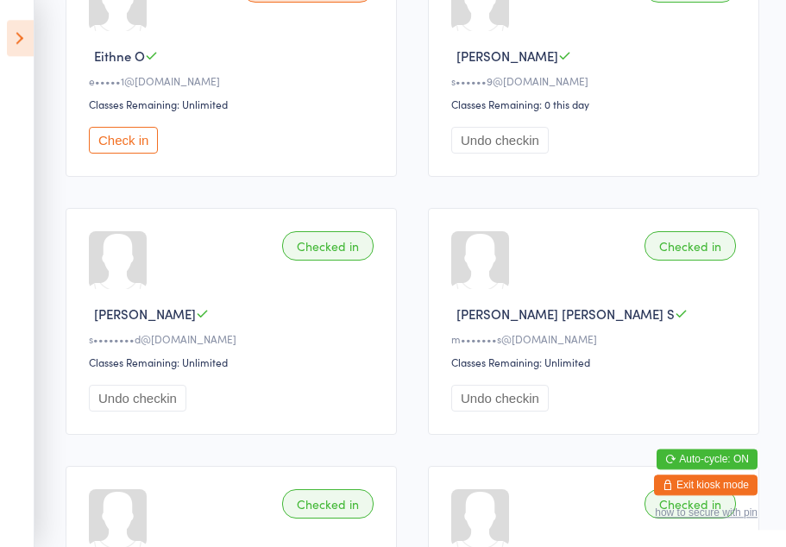
scroll to position [602, 0]
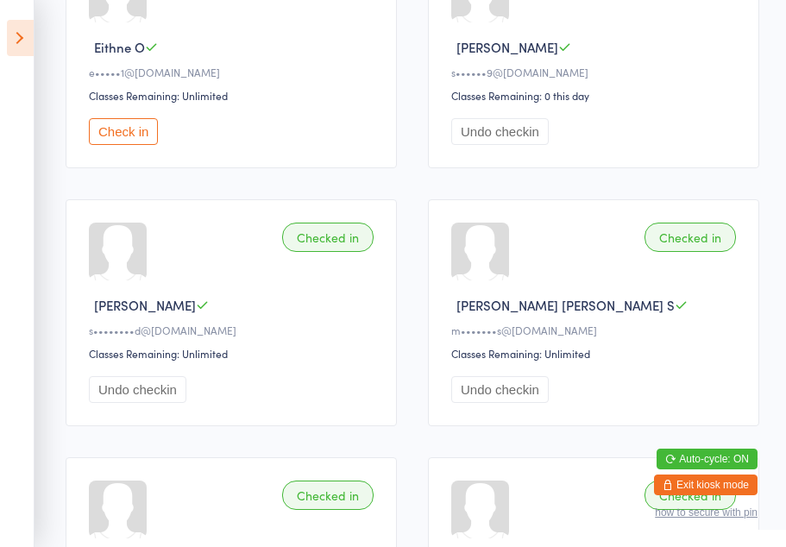
click at [677, 252] on div "Checked in" at bounding box center [689, 236] width 91 height 29
click at [127, 145] on button "Check in" at bounding box center [123, 131] width 69 height 27
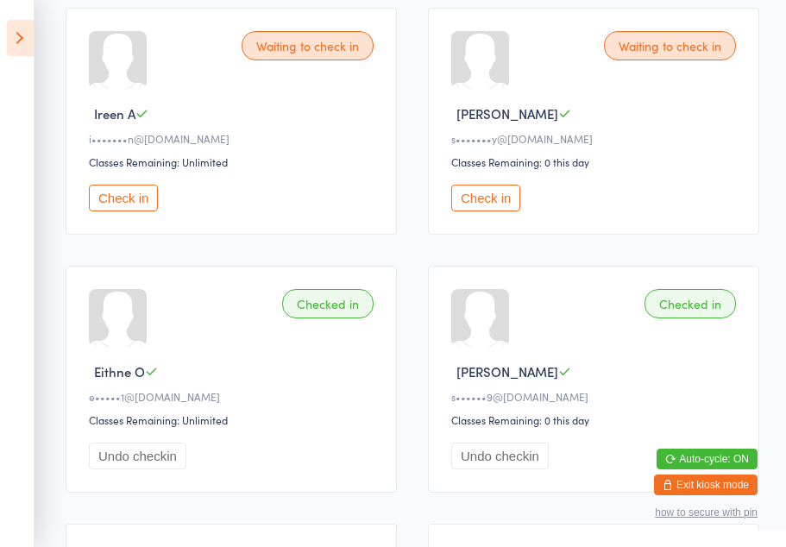
scroll to position [267, 0]
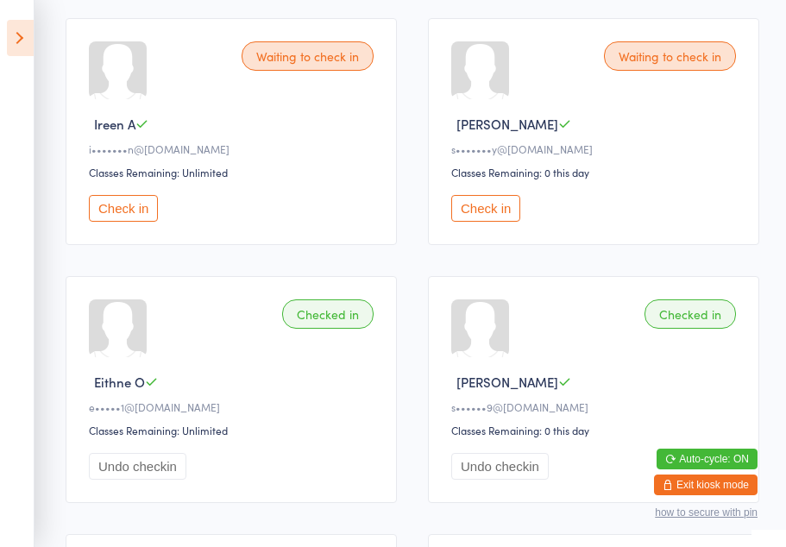
click at [472, 222] on button "Check in" at bounding box center [485, 208] width 69 height 27
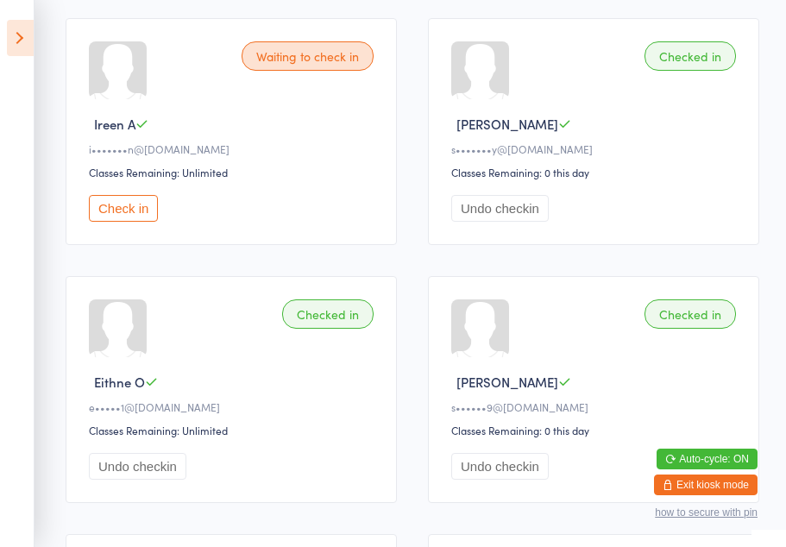
click at [129, 222] on button "Check in" at bounding box center [123, 208] width 69 height 27
